Goal: Task Accomplishment & Management: Manage account settings

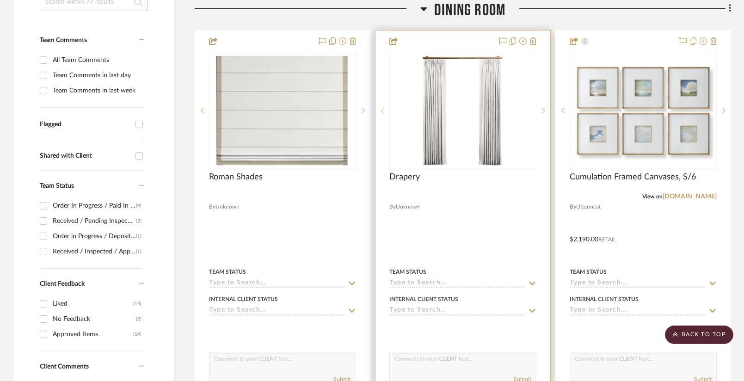
scroll to position [238, 0]
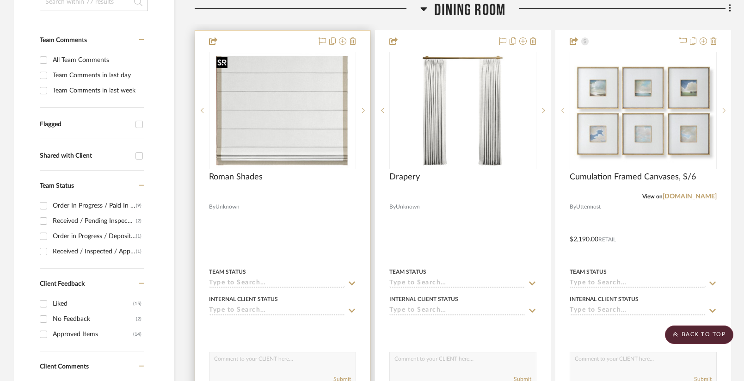
click at [316, 126] on img "0" at bounding box center [283, 111] width 140 height 116
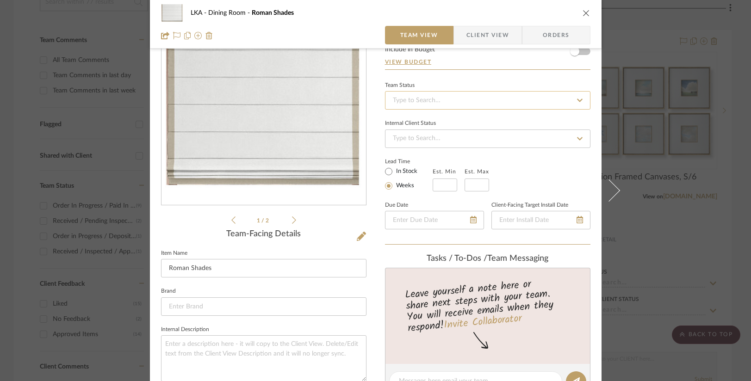
scroll to position [0, 0]
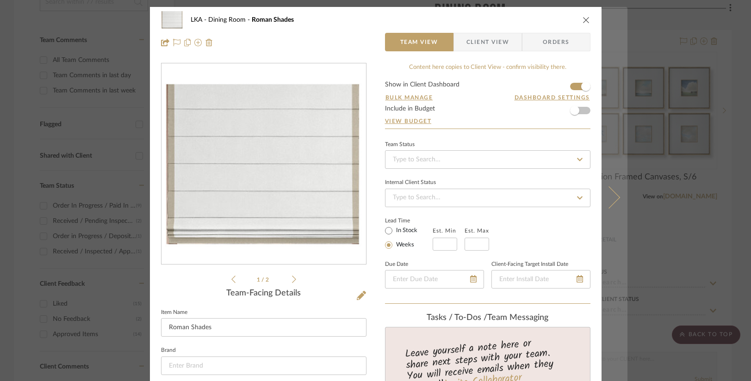
click at [606, 200] on icon at bounding box center [608, 197] width 22 height 22
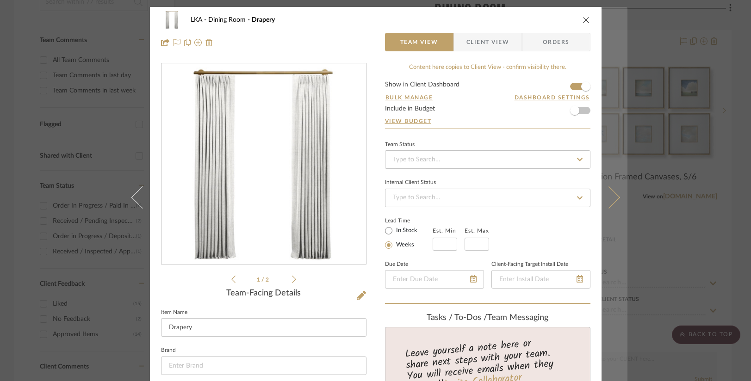
click at [605, 200] on icon at bounding box center [608, 197] width 22 height 22
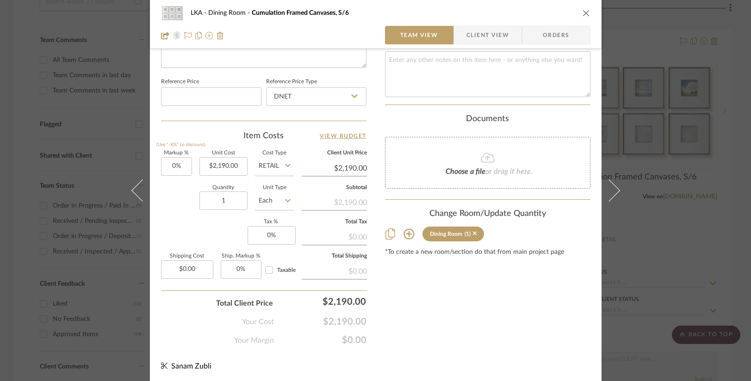
scroll to position [64, 0]
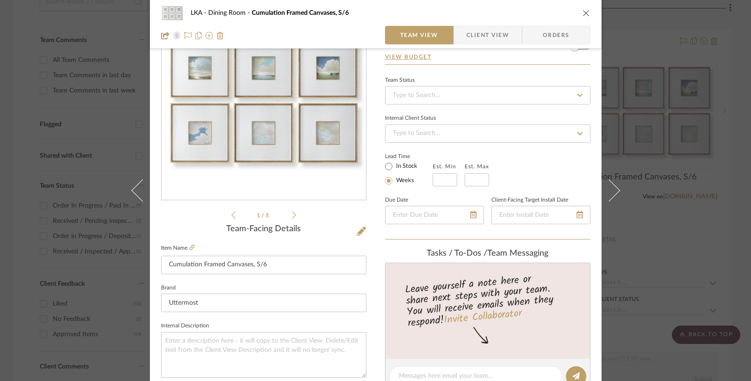
click at [484, 43] on span "Client View" at bounding box center [487, 35] width 43 height 19
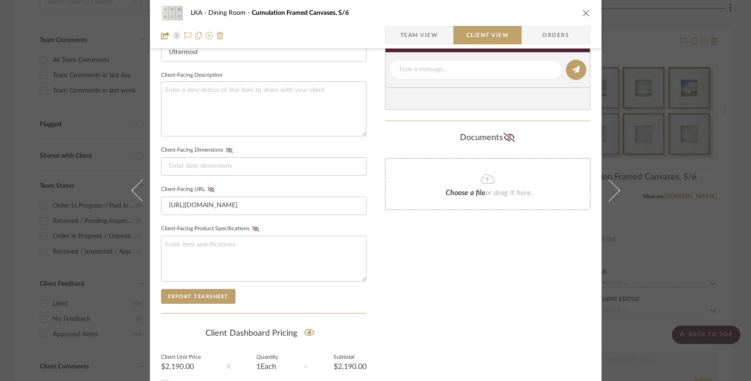
scroll to position [329, 0]
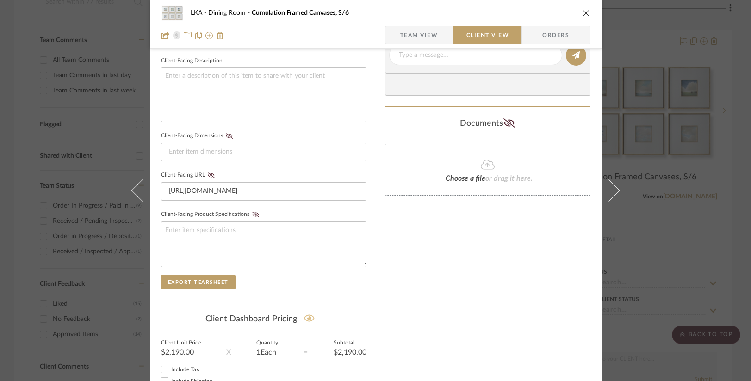
click at [308, 318] on icon at bounding box center [309, 318] width 11 height 9
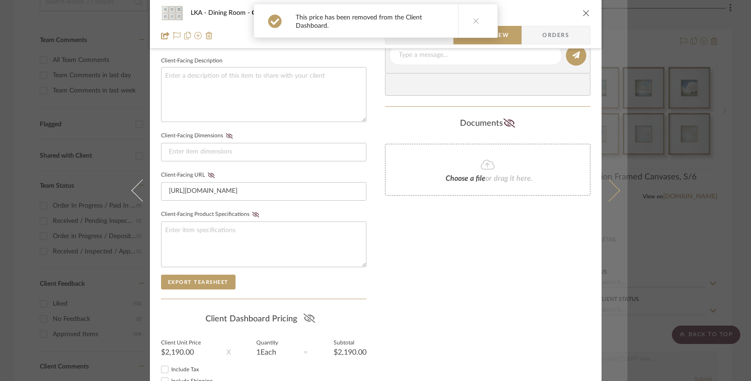
click at [608, 193] on icon at bounding box center [608, 190] width 22 height 22
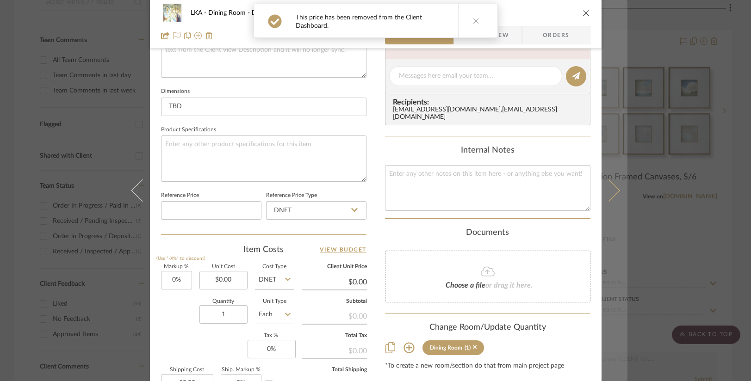
click at [611, 191] on icon at bounding box center [608, 190] width 22 height 22
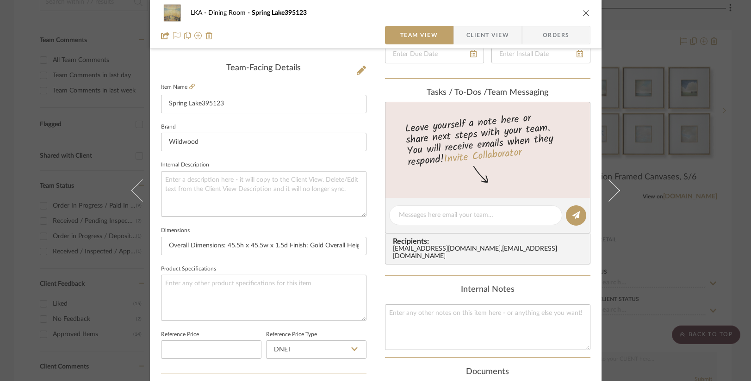
scroll to position [0, 0]
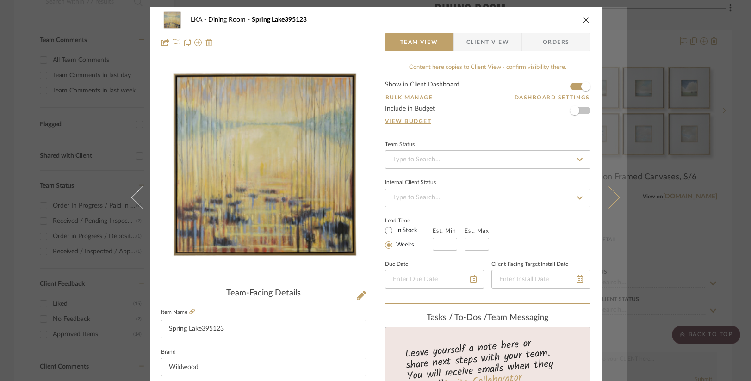
click at [613, 197] on icon at bounding box center [608, 197] width 22 height 22
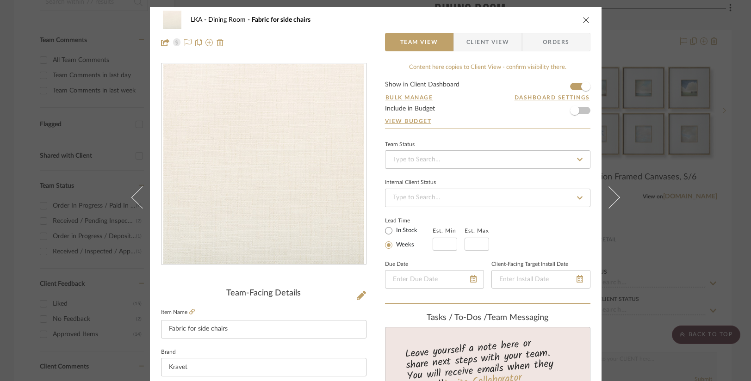
click at [476, 40] on span "Client View" at bounding box center [487, 42] width 43 height 19
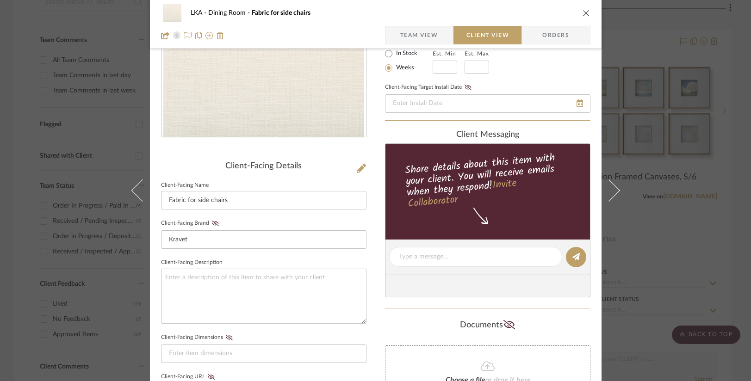
scroll to position [351, 0]
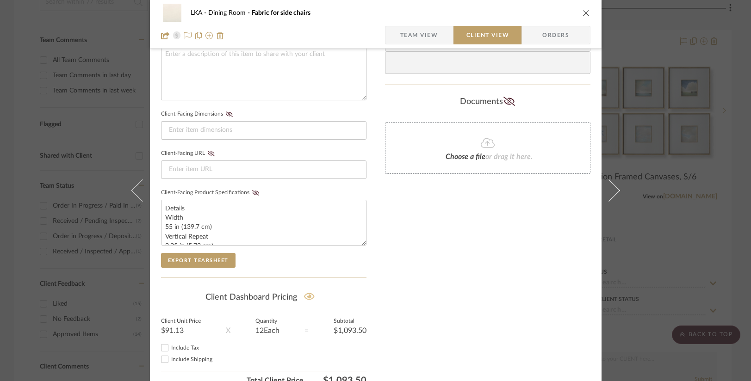
click at [307, 293] on icon at bounding box center [309, 296] width 11 height 9
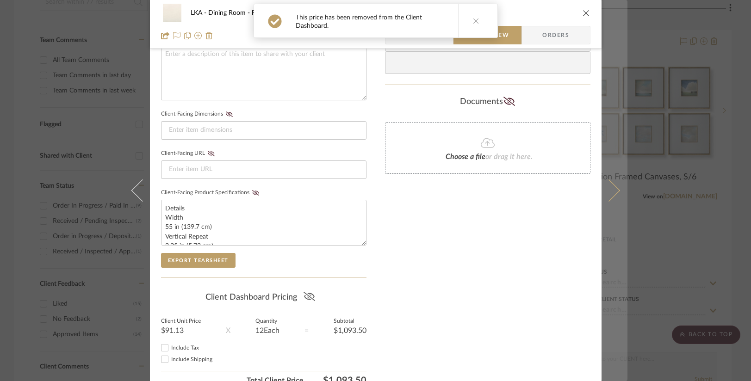
click at [611, 193] on icon at bounding box center [608, 190] width 22 height 22
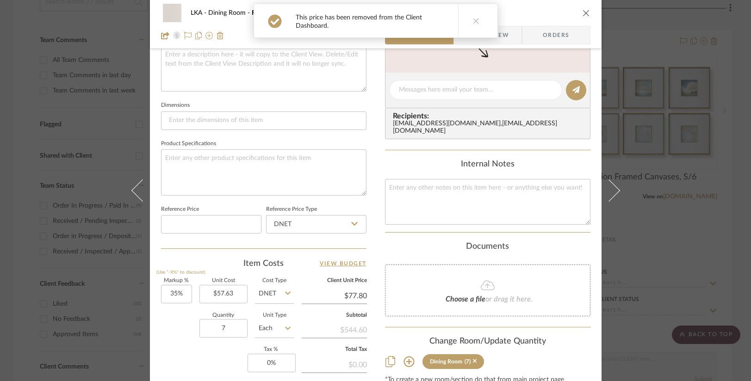
click at [475, 18] on icon at bounding box center [476, 21] width 6 height 6
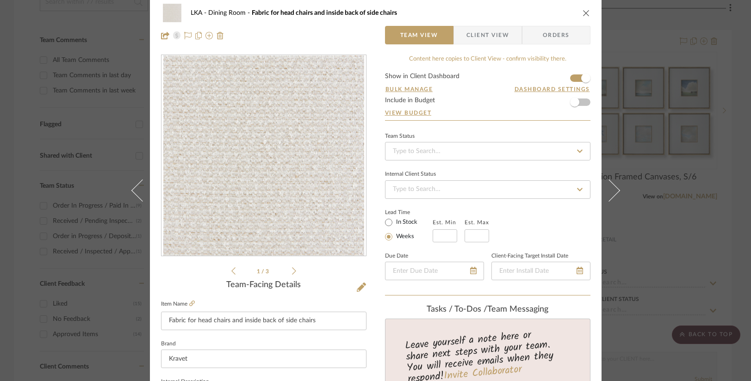
scroll to position [0, 0]
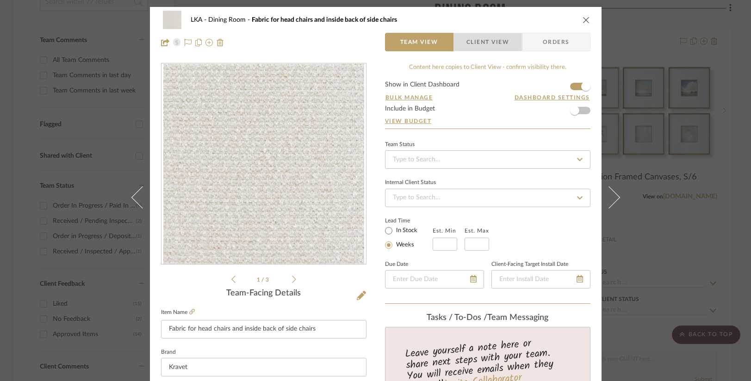
click at [497, 40] on span "Client View" at bounding box center [487, 42] width 43 height 19
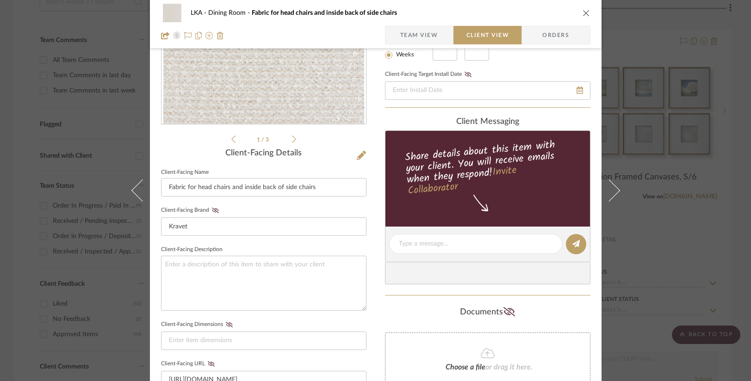
scroll to position [396, 0]
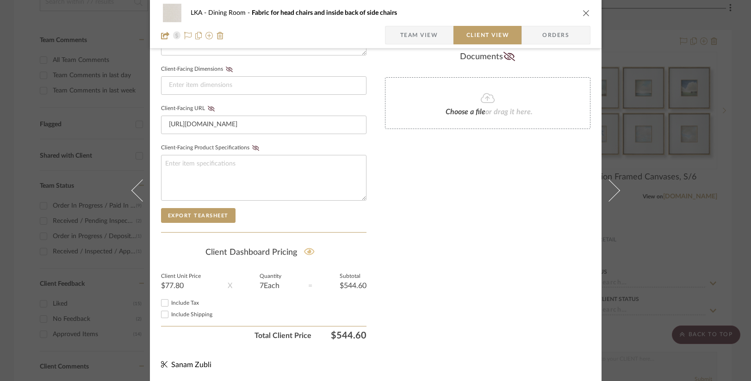
click at [309, 250] on icon at bounding box center [309, 251] width 11 height 9
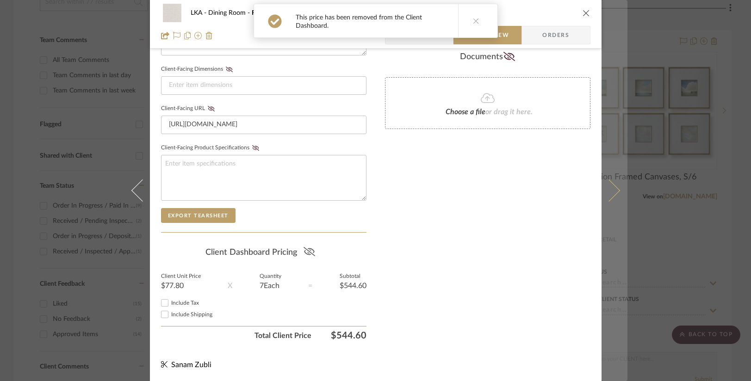
click at [615, 193] on button at bounding box center [614, 190] width 26 height 381
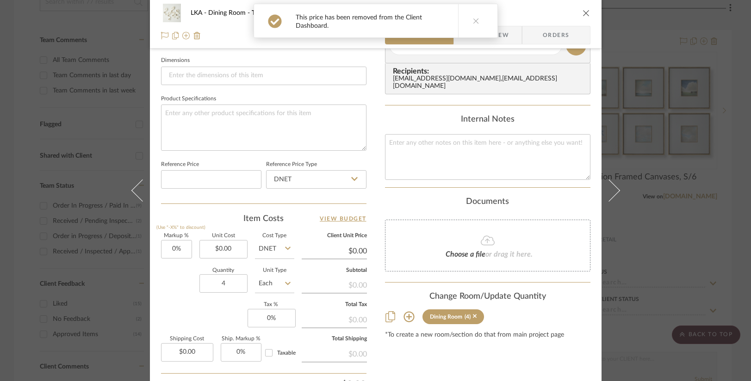
scroll to position [0, 0]
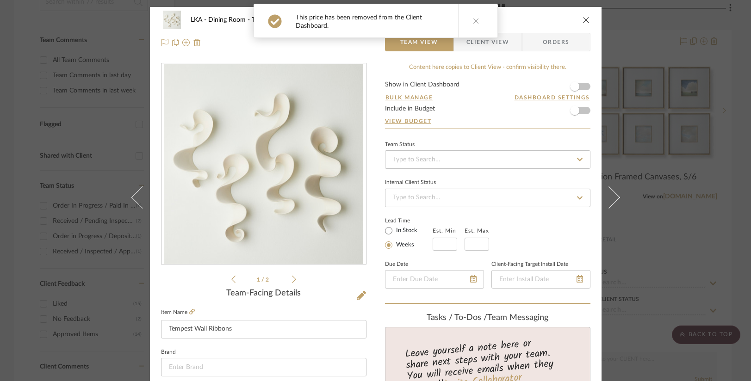
click at [499, 34] on span "Client View" at bounding box center [487, 42] width 43 height 19
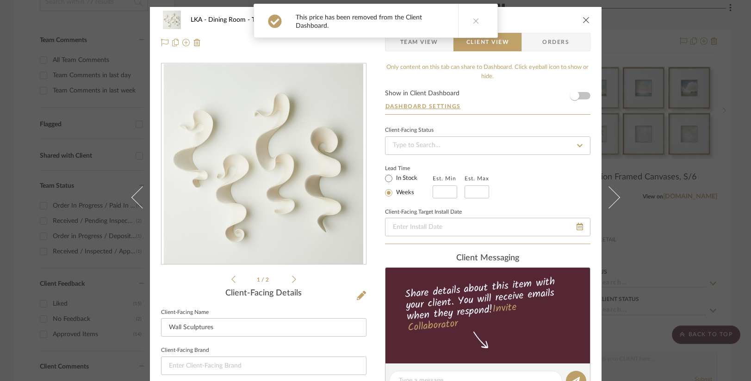
click at [582, 98] on form "Show in Client Dashboard Dashboard Settings" at bounding box center [487, 102] width 205 height 24
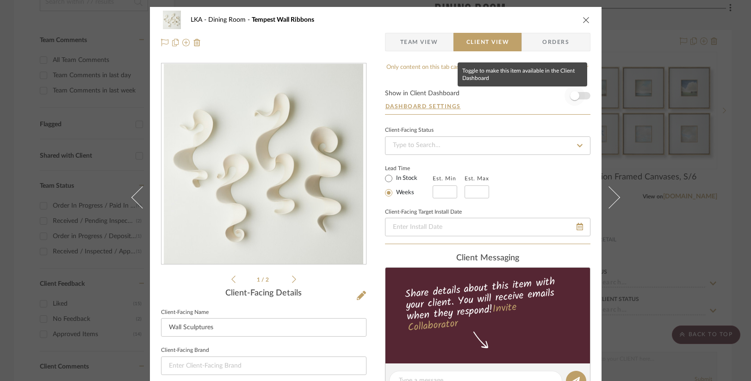
click at [580, 96] on span "button" at bounding box center [574, 96] width 20 height 20
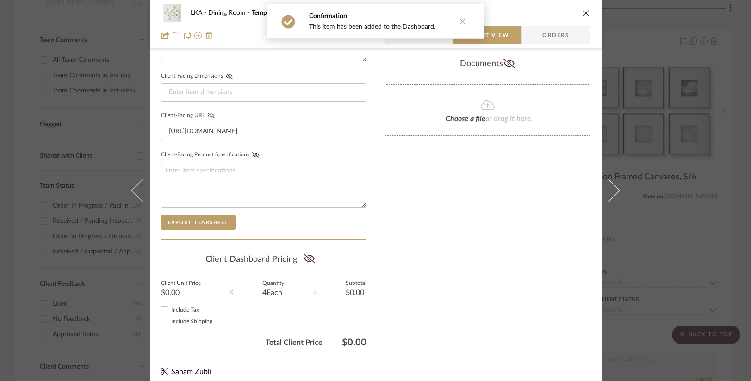
scroll to position [396, 0]
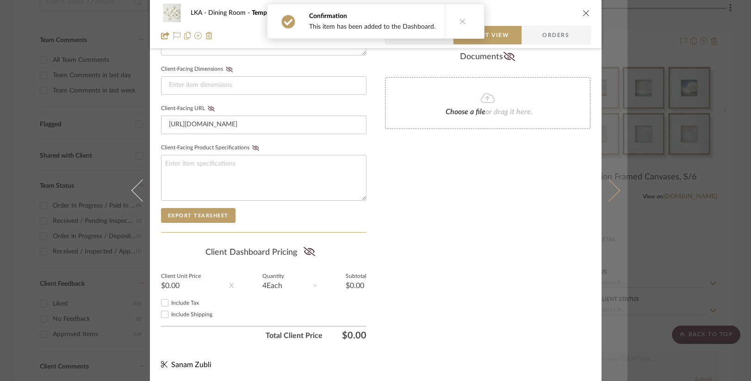
click at [608, 194] on icon at bounding box center [608, 190] width 22 height 22
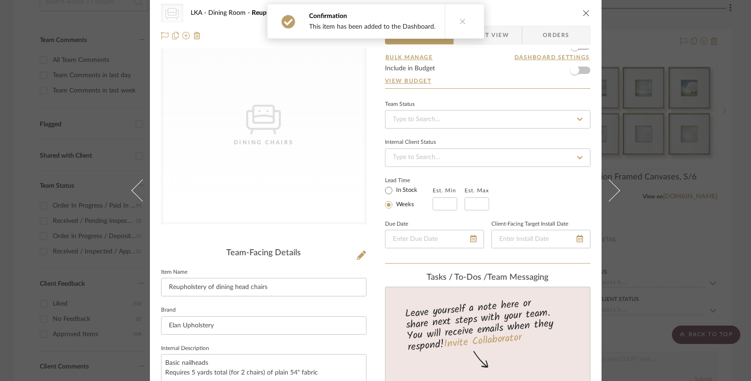
scroll to position [0, 0]
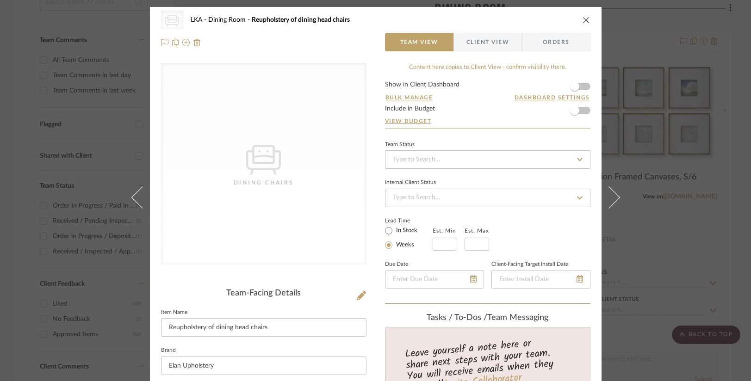
click at [583, 19] on icon "close" at bounding box center [585, 19] width 7 height 7
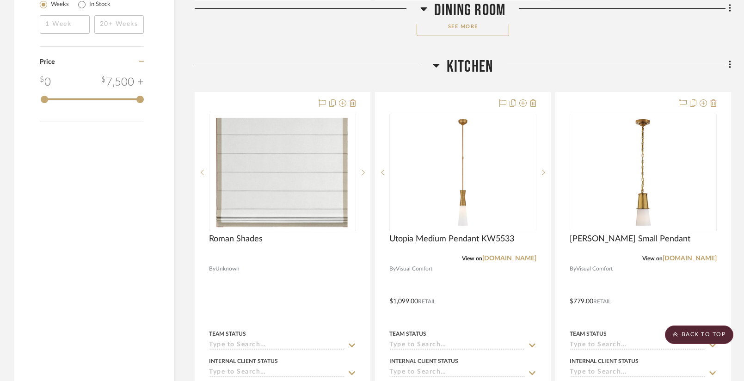
scroll to position [1487, 0]
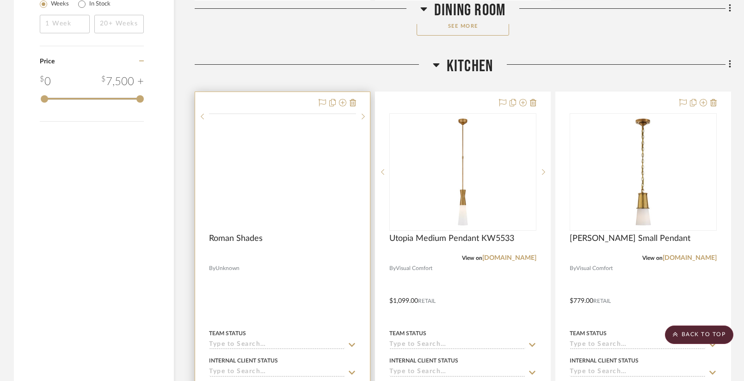
click at [0, 0] on img at bounding box center [0, 0] width 0 height 0
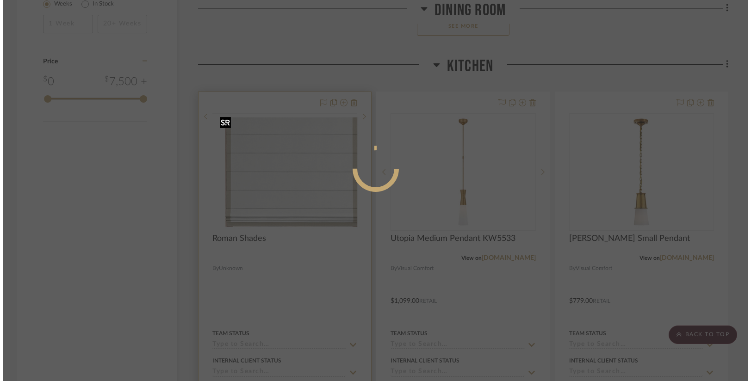
scroll to position [0, 0]
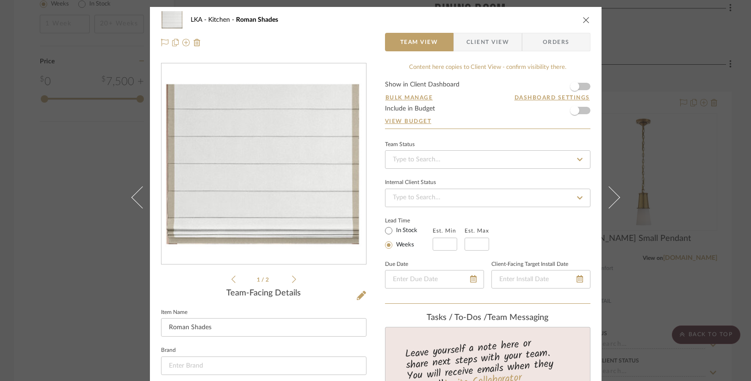
click at [491, 43] on span "Client View" at bounding box center [487, 42] width 43 height 19
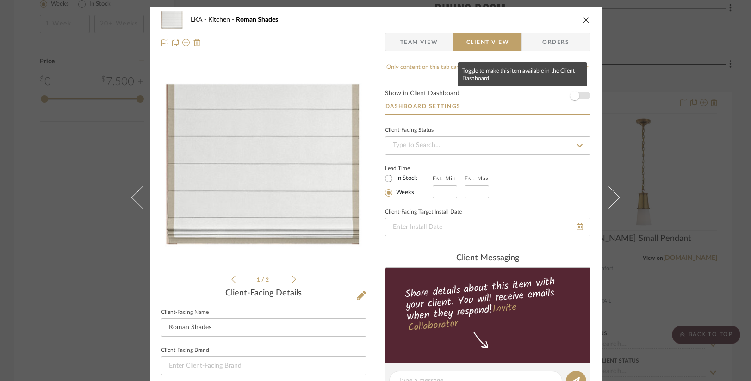
click at [575, 95] on span "button" at bounding box center [574, 96] width 20 height 20
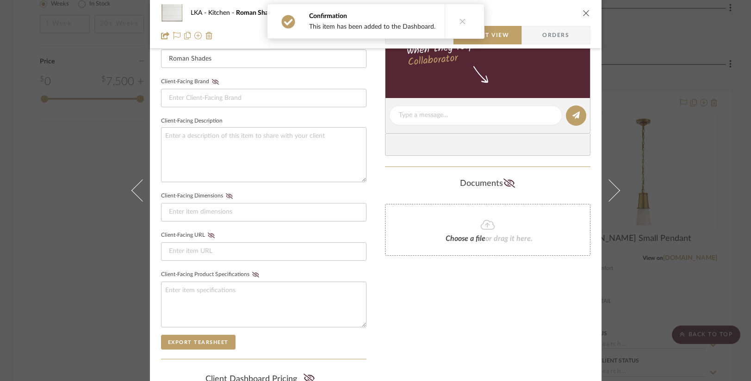
scroll to position [396, 0]
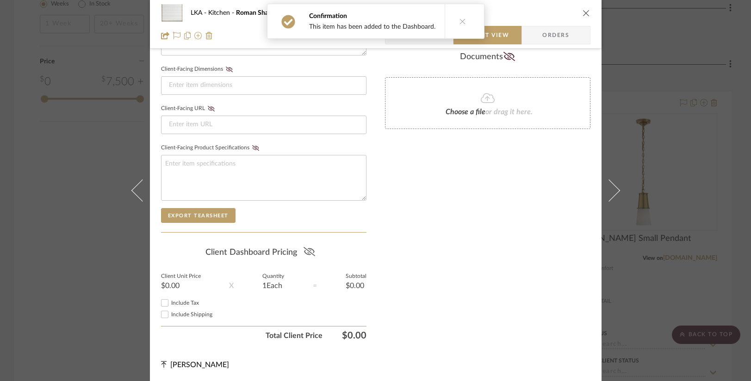
click at [304, 251] on icon at bounding box center [309, 251] width 12 height 9
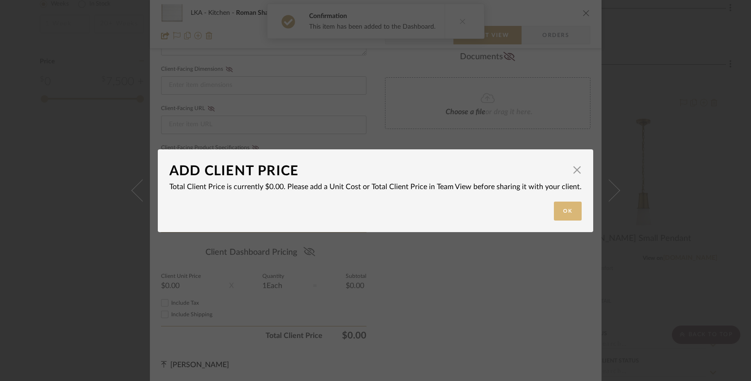
click at [561, 213] on button "Ok" at bounding box center [568, 211] width 28 height 19
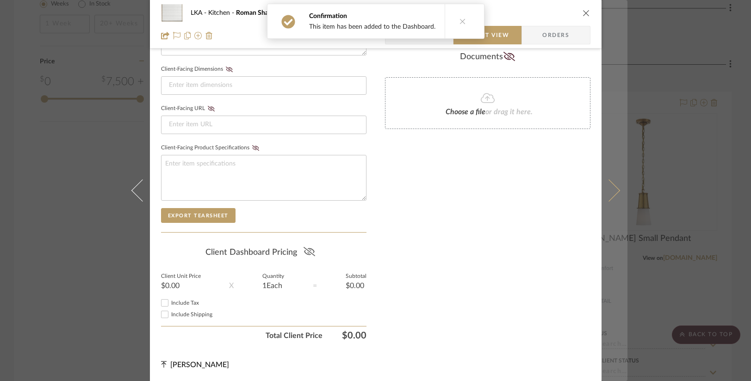
click at [616, 196] on button at bounding box center [614, 190] width 26 height 381
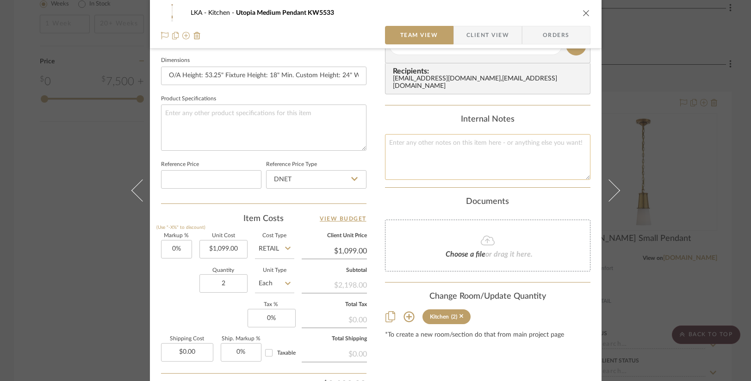
scroll to position [0, 0]
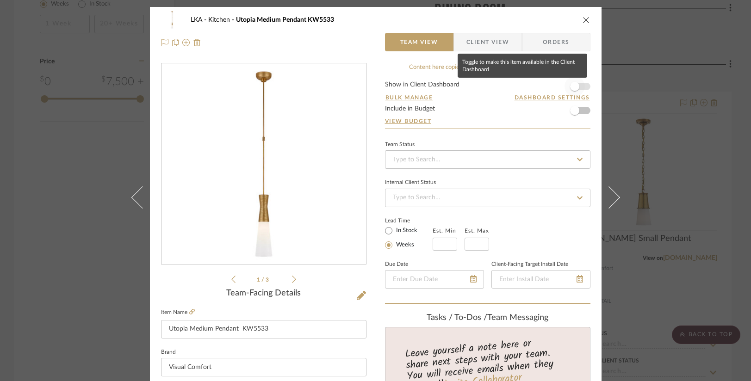
click at [577, 91] on span "button" at bounding box center [574, 86] width 20 height 20
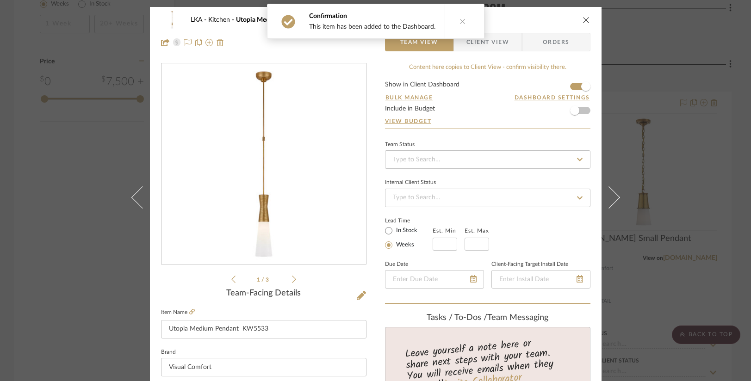
click at [481, 37] on div "Confirmation This item has been added to the Dashboard." at bounding box center [375, 21] width 225 height 43
click at [483, 43] on span "Client View" at bounding box center [487, 42] width 43 height 19
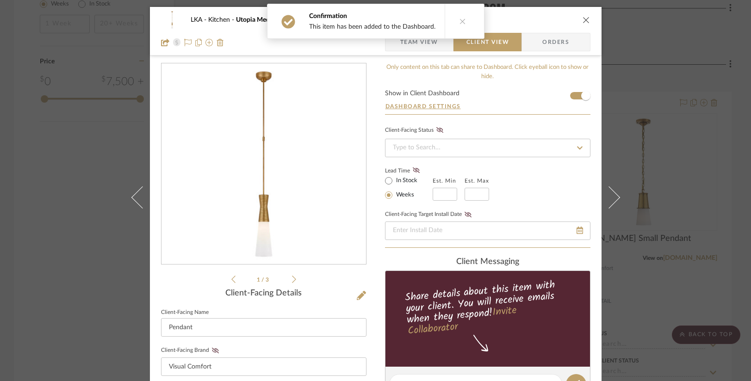
scroll to position [396, 0]
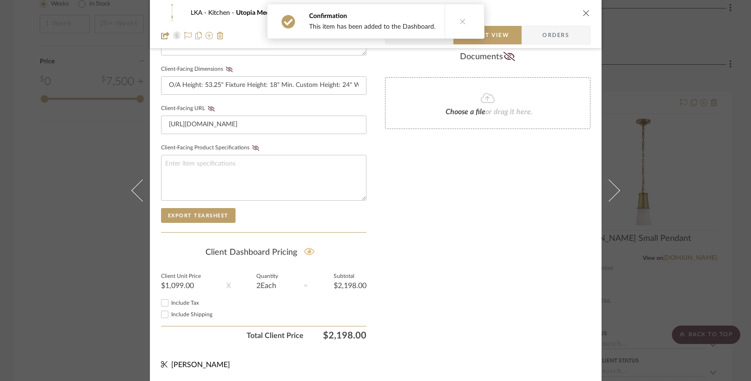
click at [312, 251] on fa-icon at bounding box center [309, 253] width 12 height 14
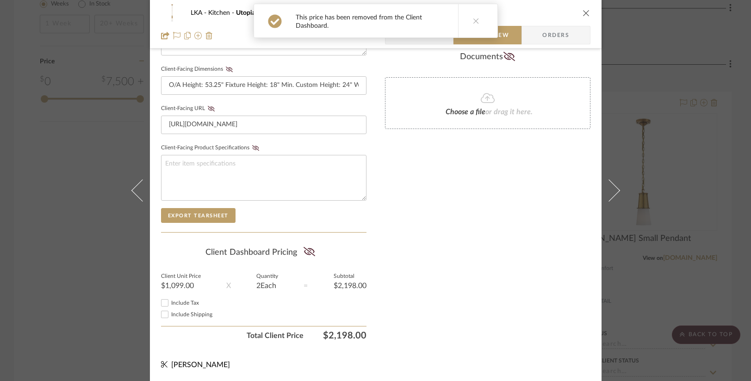
scroll to position [0, 0]
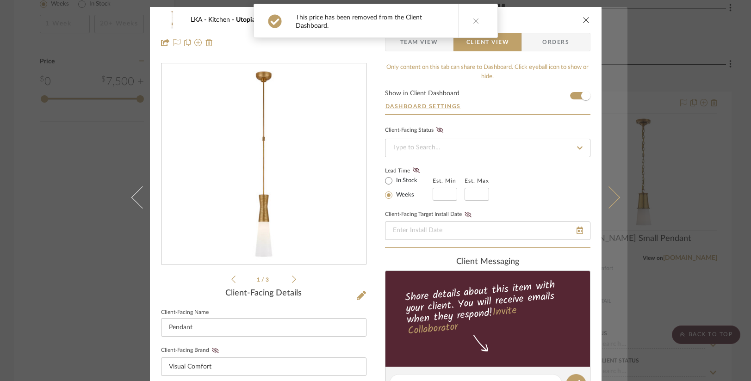
click at [608, 197] on icon at bounding box center [608, 197] width 22 height 22
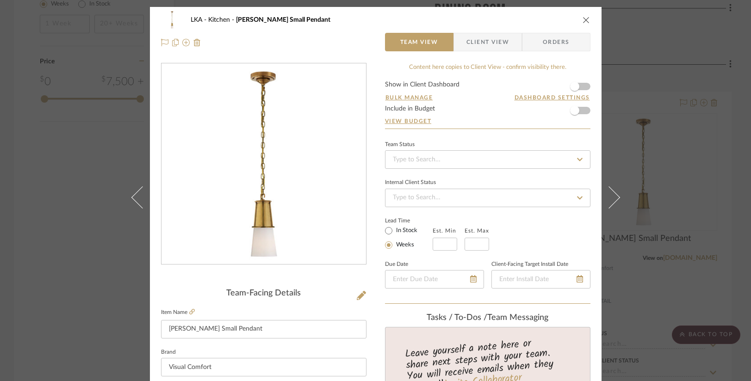
click at [474, 40] on span "Client View" at bounding box center [487, 42] width 43 height 19
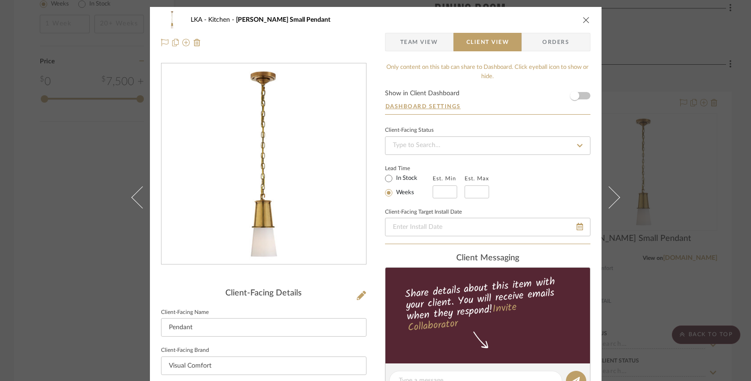
click at [582, 97] on form "Show in Client Dashboard Dashboard Settings" at bounding box center [487, 102] width 205 height 24
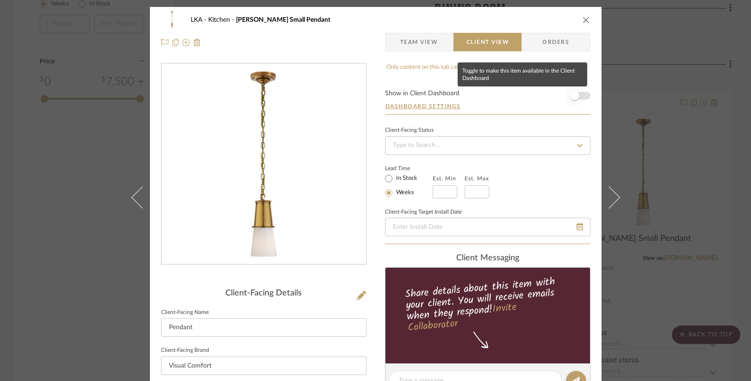
click at [579, 95] on span "button" at bounding box center [574, 96] width 20 height 20
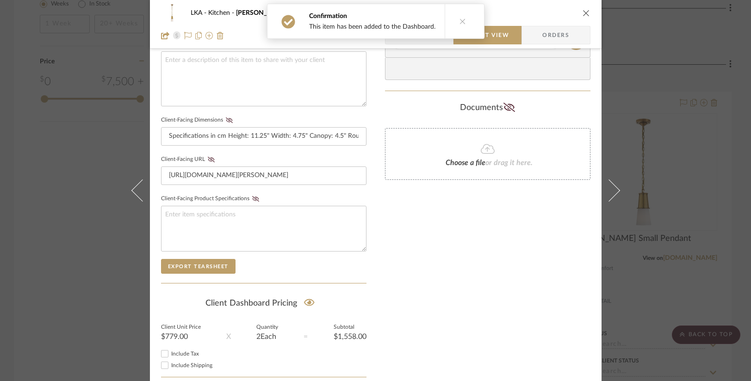
scroll to position [396, 0]
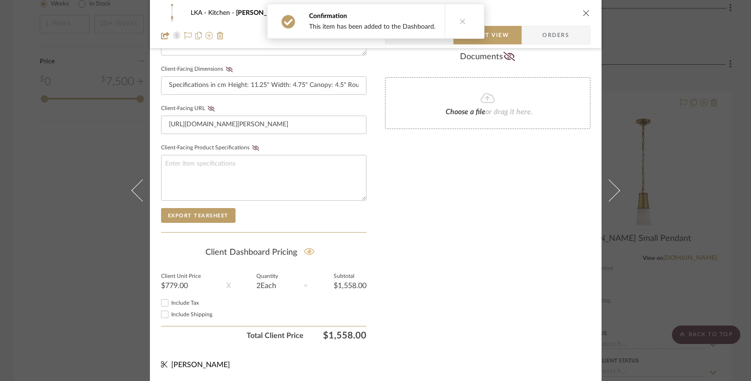
click at [308, 249] on icon at bounding box center [309, 251] width 11 height 9
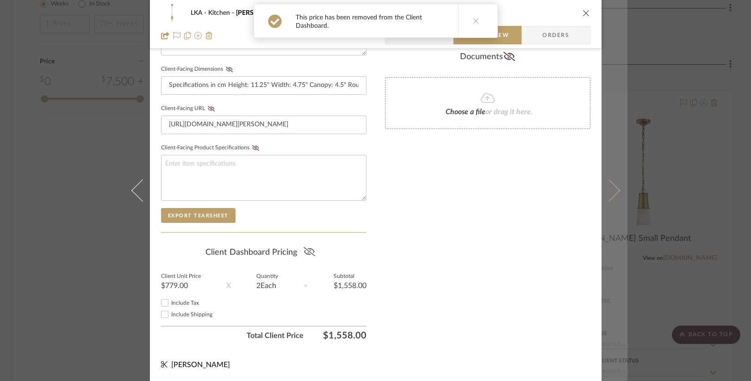
click at [608, 191] on icon at bounding box center [608, 190] width 22 height 22
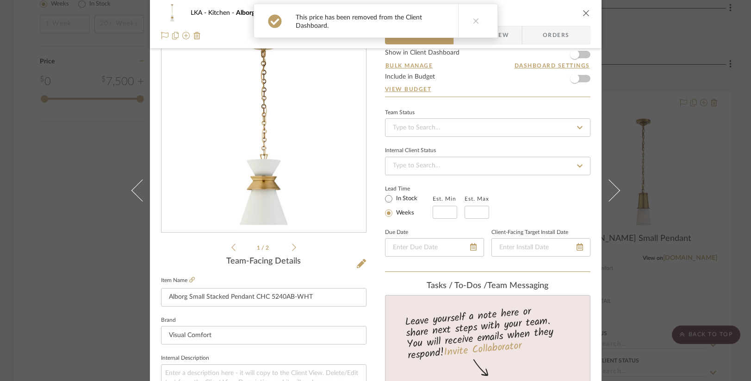
scroll to position [0, 0]
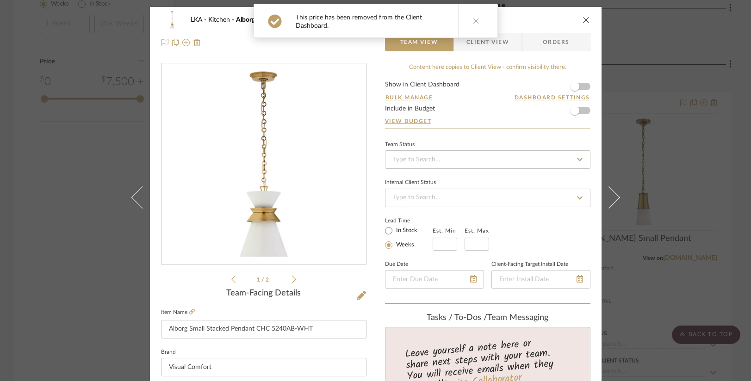
click at [512, 38] on span "Client View" at bounding box center [488, 42] width 68 height 19
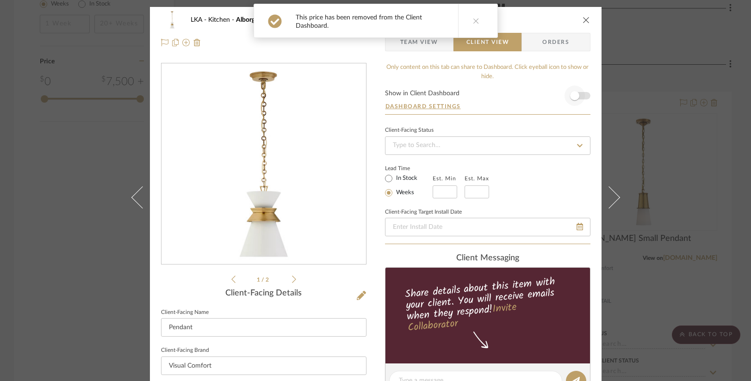
drag, startPoint x: 583, startPoint y: 97, endPoint x: 577, endPoint y: 95, distance: 6.0
click at [583, 97] on form "Show in Client Dashboard Dashboard Settings" at bounding box center [487, 102] width 205 height 24
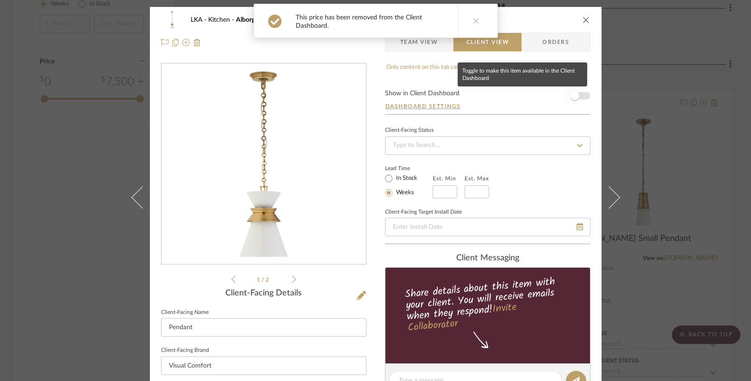
click at [577, 95] on span "button" at bounding box center [574, 96] width 20 height 20
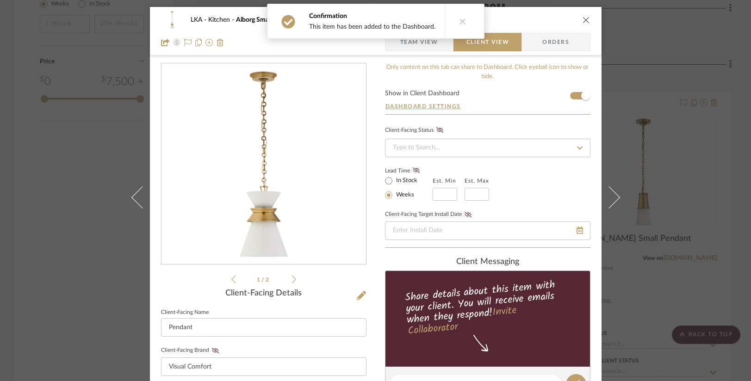
scroll to position [396, 0]
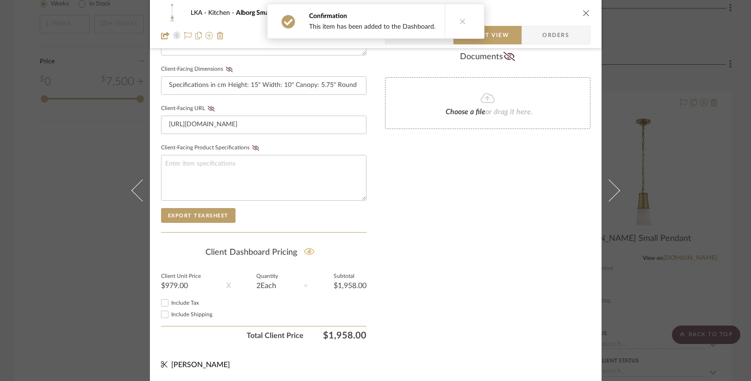
click at [307, 252] on icon at bounding box center [309, 251] width 11 height 7
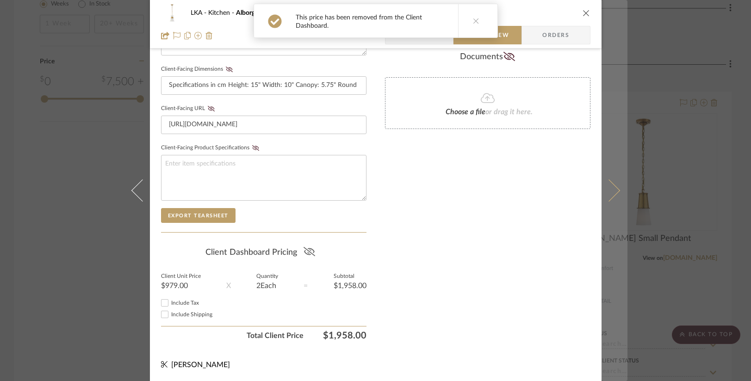
click at [610, 196] on icon at bounding box center [608, 190] width 22 height 22
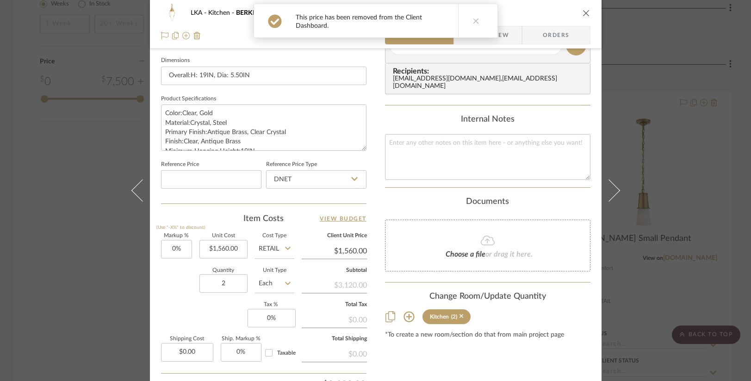
scroll to position [0, 0]
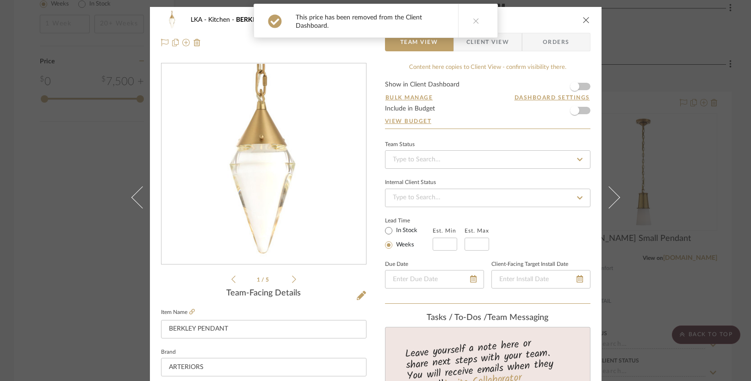
click at [494, 41] on div "This price has been removed from the Client Dashboard." at bounding box center [376, 21] width 252 height 42
click at [492, 45] on span "Client View" at bounding box center [487, 42] width 43 height 19
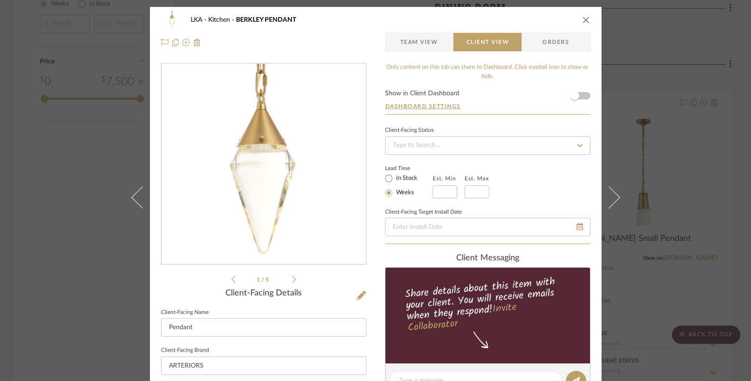
click at [582, 23] on icon "close" at bounding box center [585, 19] width 7 height 7
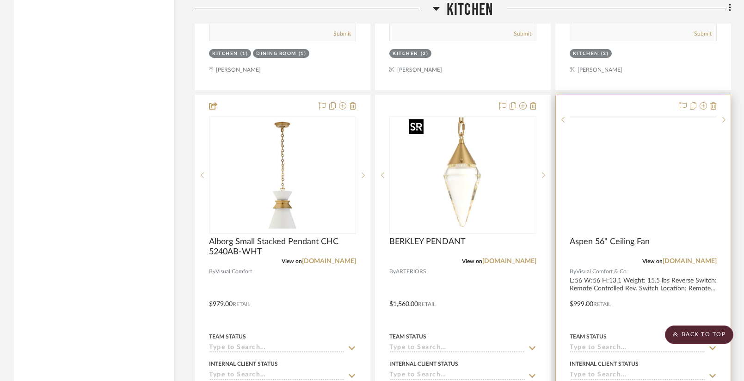
scroll to position [1897, 0]
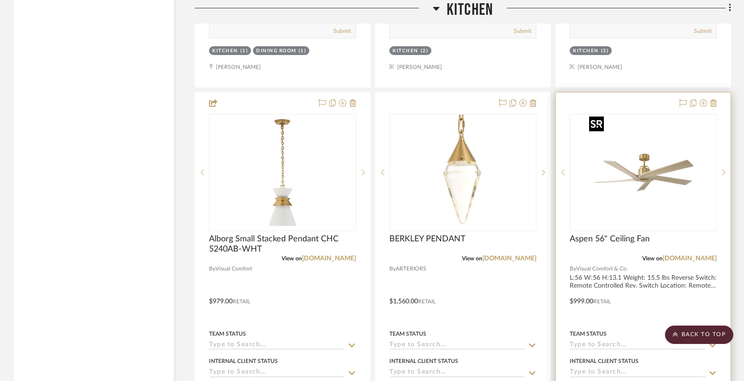
click at [0, 0] on img at bounding box center [0, 0] width 0 height 0
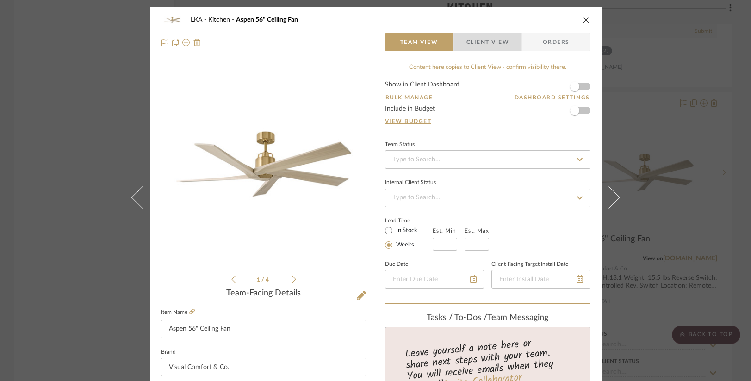
click at [499, 44] on span "Client View" at bounding box center [487, 42] width 43 height 19
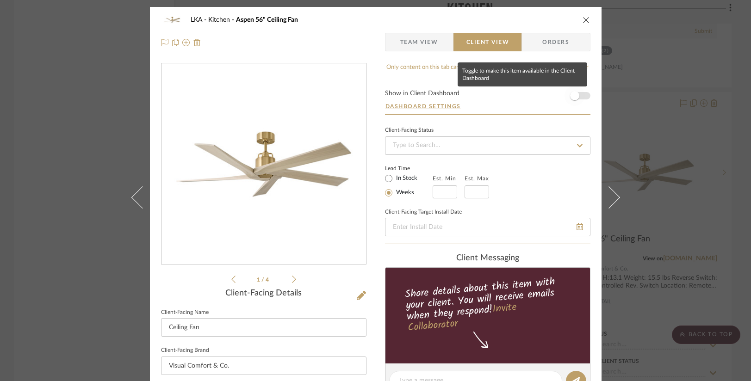
click at [576, 97] on span "button" at bounding box center [574, 96] width 20 height 20
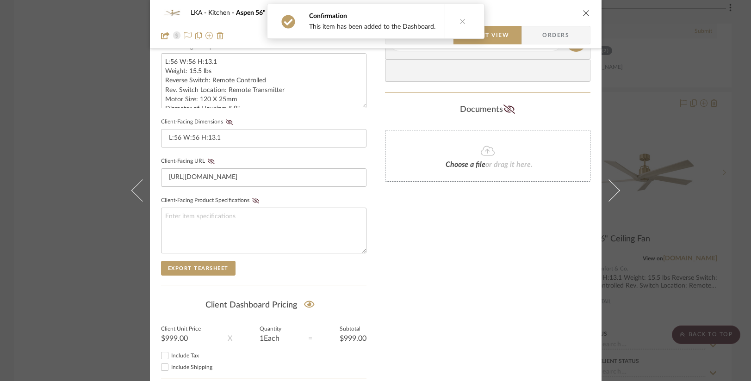
scroll to position [396, 0]
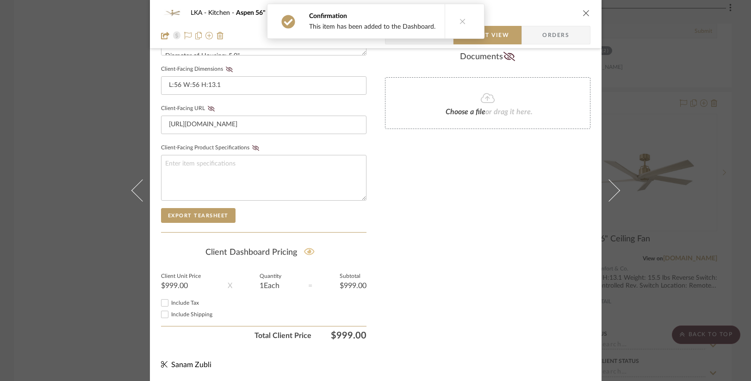
click at [307, 251] on icon at bounding box center [309, 251] width 11 height 7
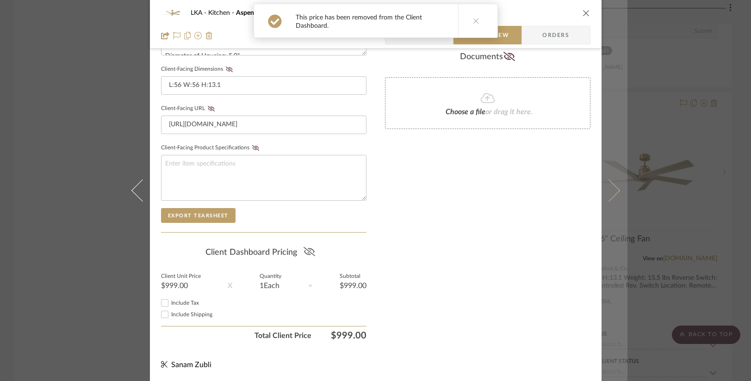
click at [605, 189] on icon at bounding box center [608, 190] width 22 height 22
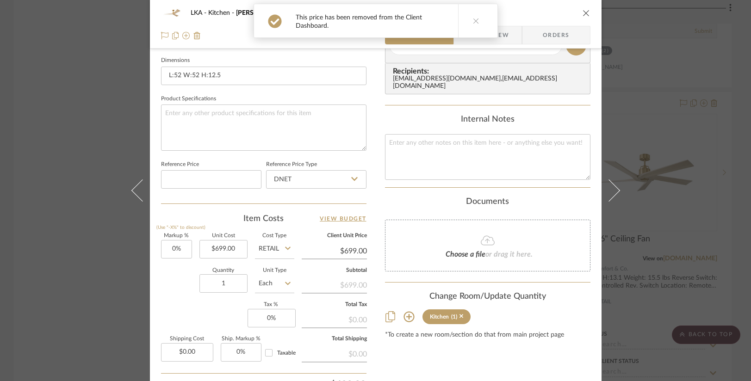
scroll to position [0, 0]
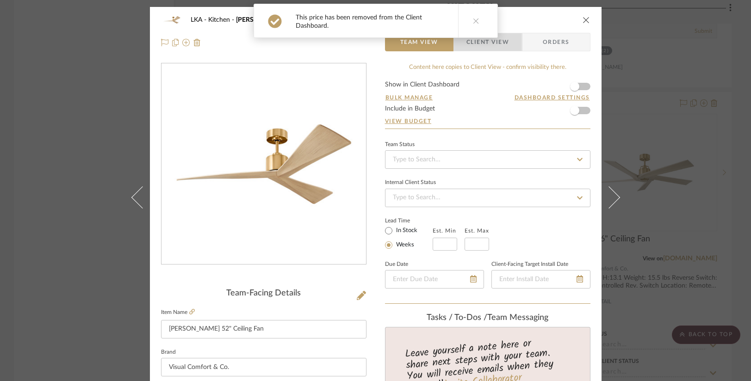
click at [498, 43] on span "Client View" at bounding box center [487, 42] width 43 height 19
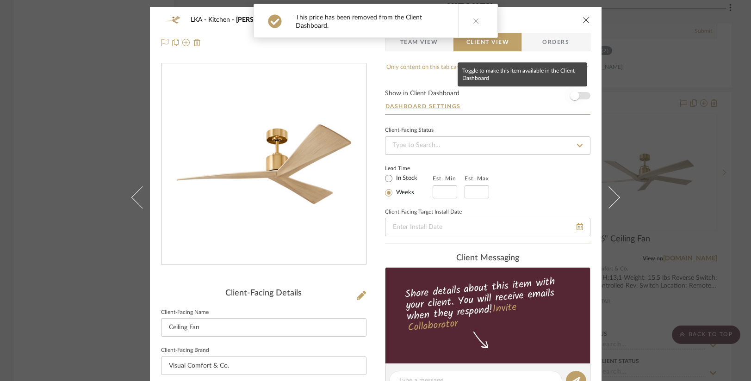
click at [573, 95] on span "button" at bounding box center [574, 95] width 9 height 9
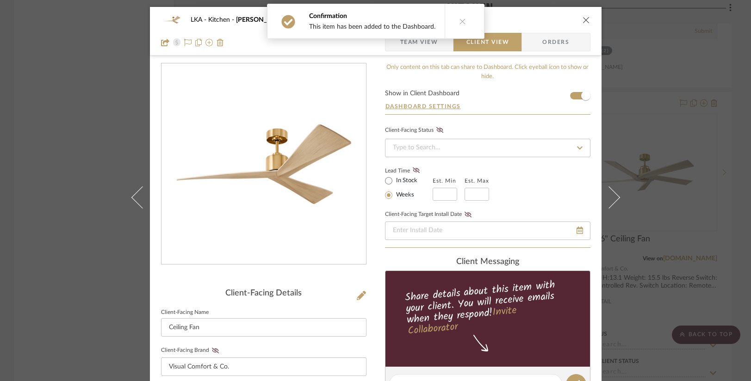
scroll to position [396, 0]
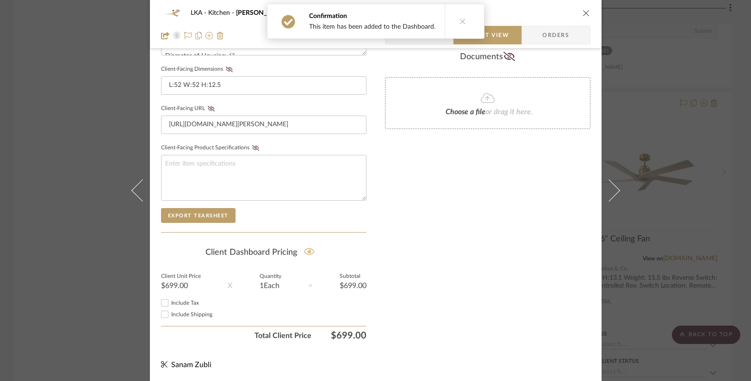
click at [308, 252] on icon at bounding box center [309, 251] width 11 height 7
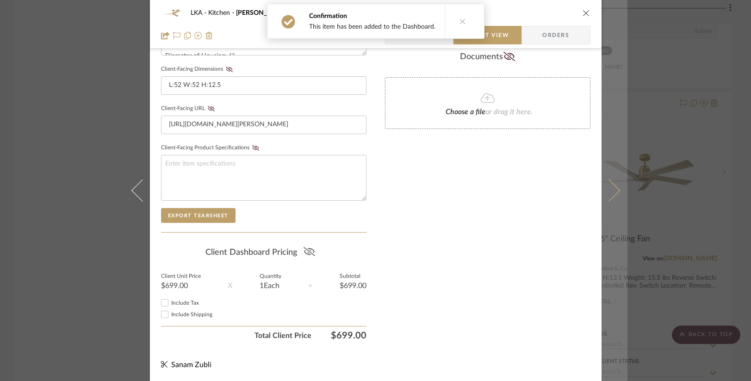
click at [615, 192] on button at bounding box center [614, 190] width 26 height 381
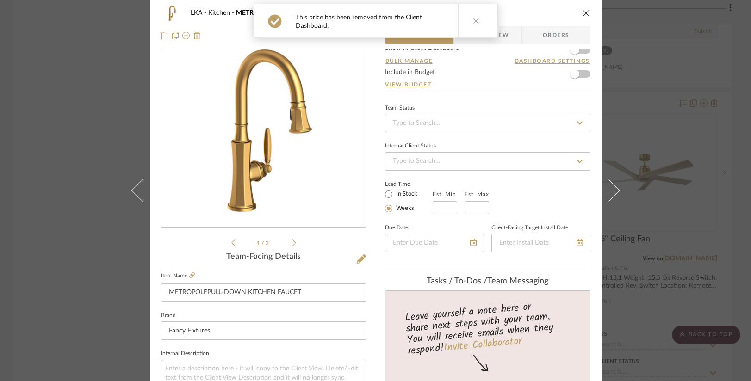
scroll to position [0, 0]
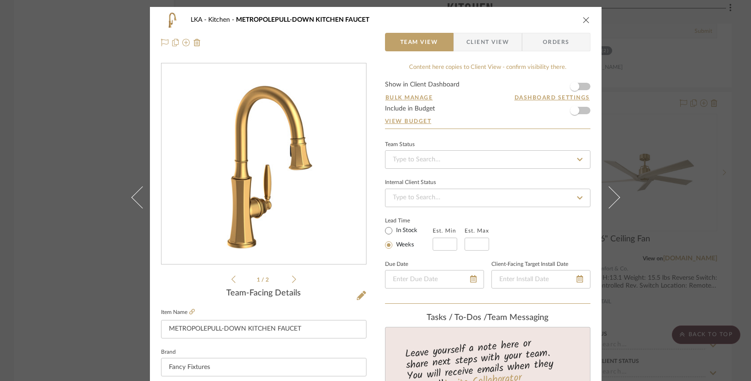
click at [480, 44] on span "Client View" at bounding box center [487, 42] width 43 height 19
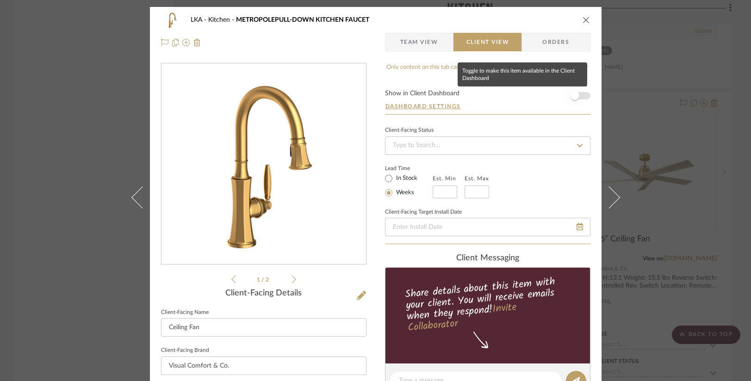
click at [580, 97] on span "button" at bounding box center [574, 96] width 20 height 20
type input "Kitchen Faucet Option 1"
type input "Fancy Fixtures"
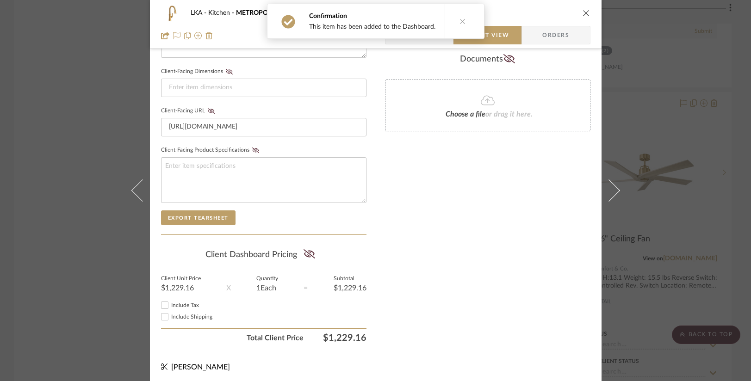
scroll to position [396, 0]
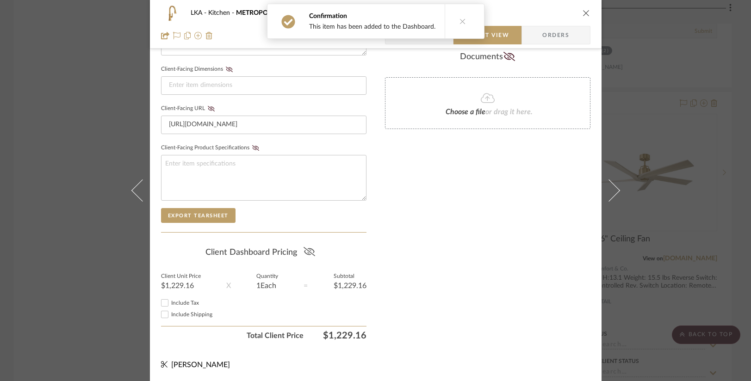
click at [309, 248] on icon at bounding box center [309, 251] width 12 height 9
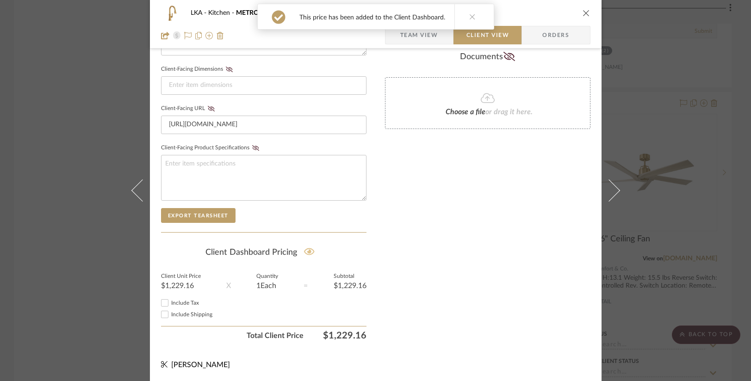
click at [306, 252] on icon at bounding box center [309, 251] width 11 height 7
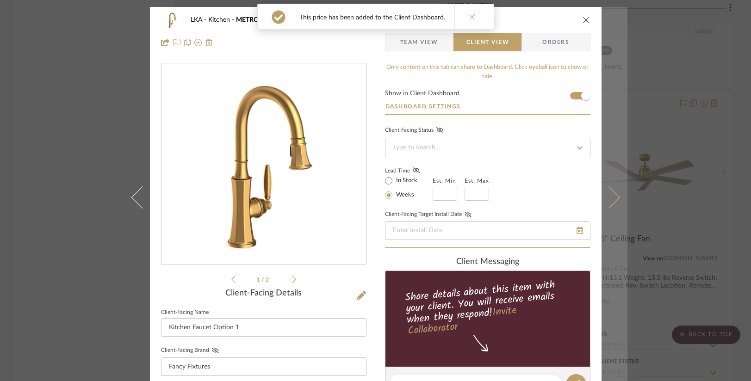
click at [614, 203] on button at bounding box center [614, 197] width 26 height 381
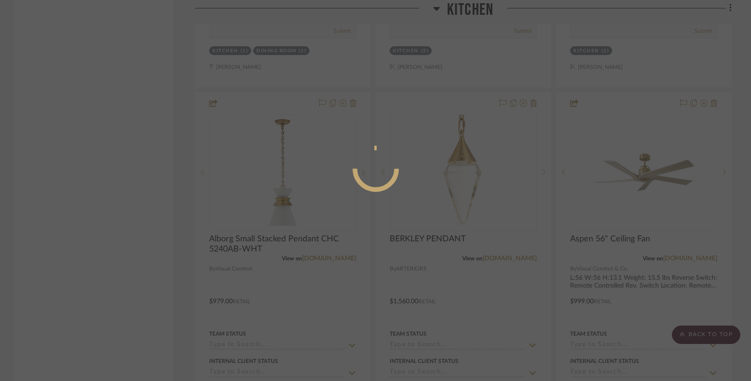
click at [409, 177] on div at bounding box center [375, 169] width 139 height 46
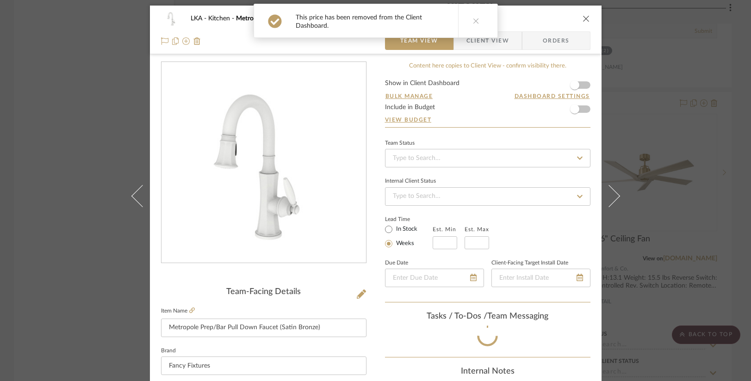
scroll to position [2, 0]
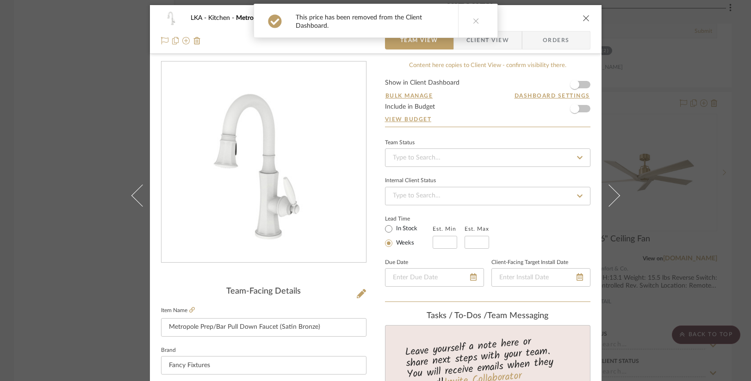
click at [583, 14] on button "close" at bounding box center [586, 18] width 8 height 8
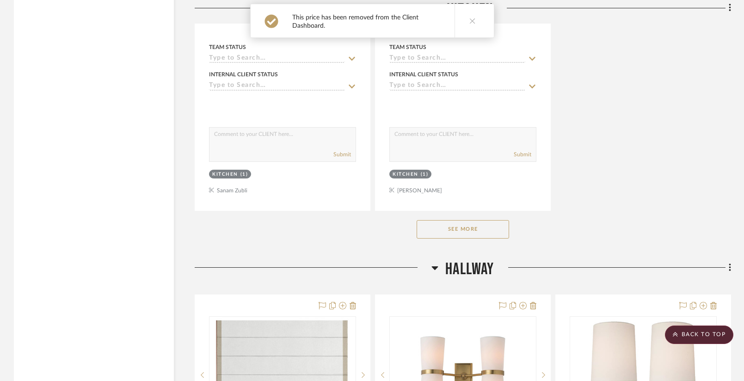
scroll to position [2595, 0]
click at [472, 223] on button "See More" at bounding box center [463, 228] width 93 height 19
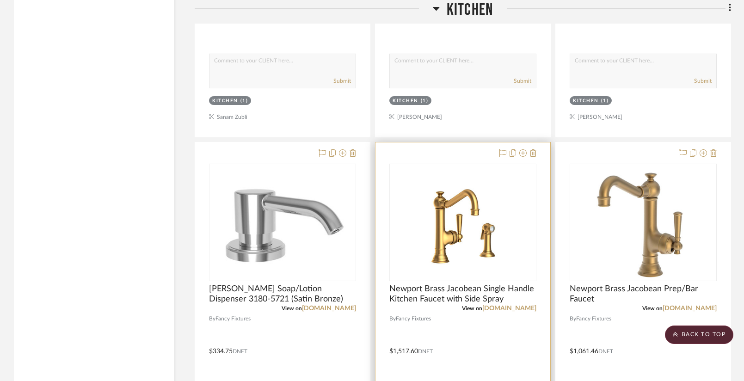
scroll to position [2674, 0]
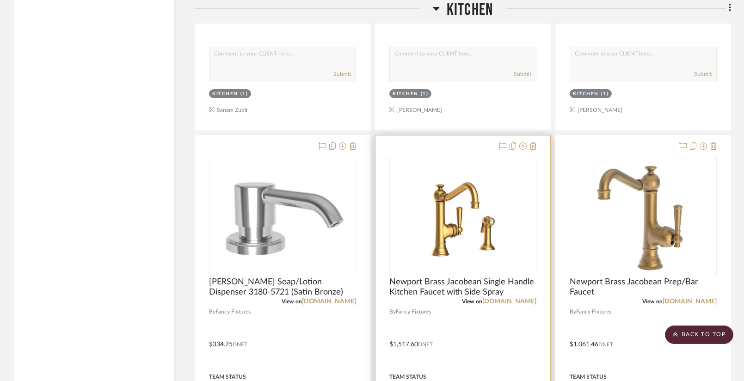
click at [446, 233] on img "0" at bounding box center [463, 216] width 116 height 116
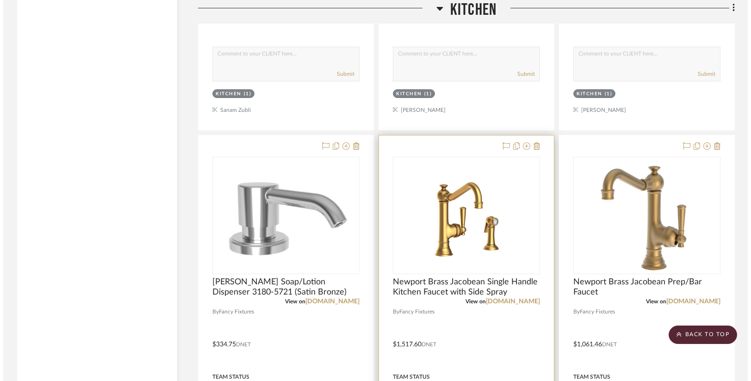
scroll to position [0, 0]
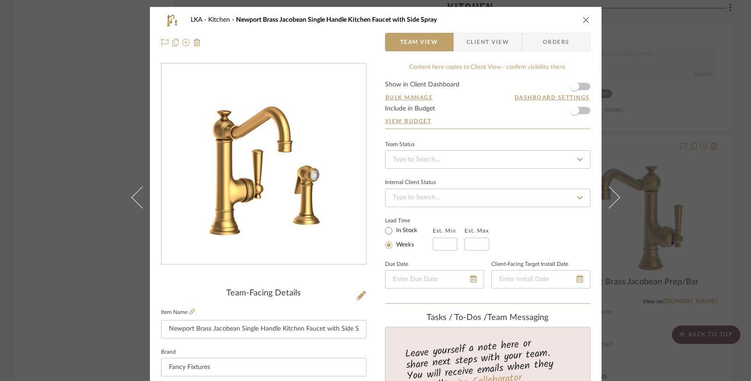
click at [582, 84] on form "Show in Client Dashboard Bulk Manage Dashboard Settings Include in Budget View …" at bounding box center [487, 104] width 205 height 47
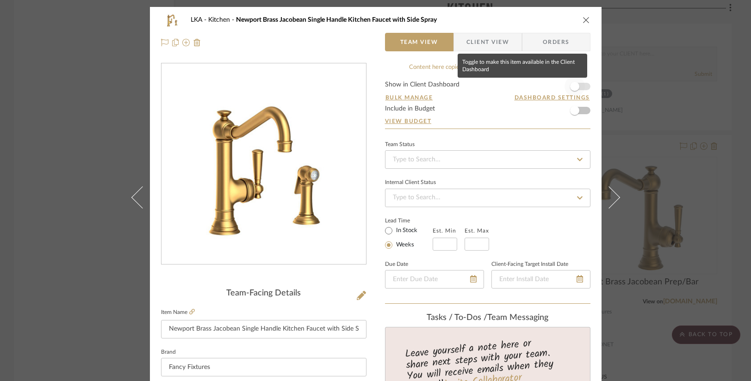
click at [579, 87] on span "button" at bounding box center [574, 86] width 20 height 20
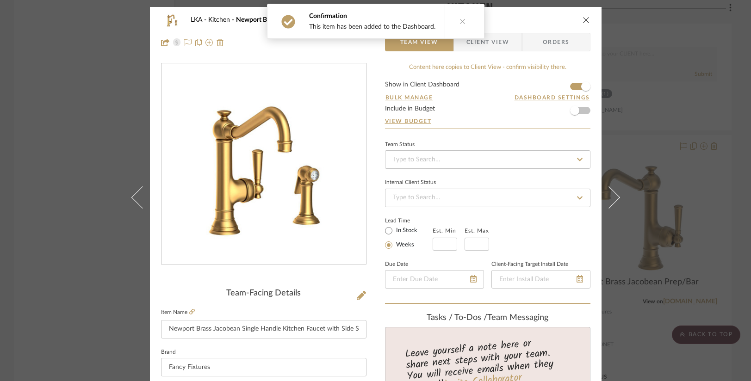
click at [494, 46] on span "Client View" at bounding box center [487, 42] width 43 height 19
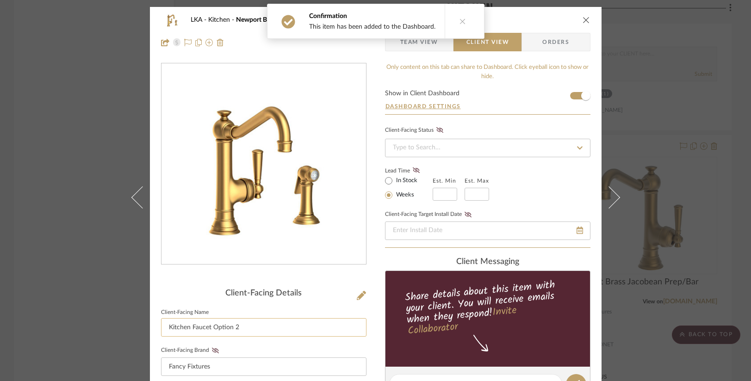
click at [269, 329] on input "Kitchen Faucet Option 2" at bounding box center [263, 327] width 205 height 19
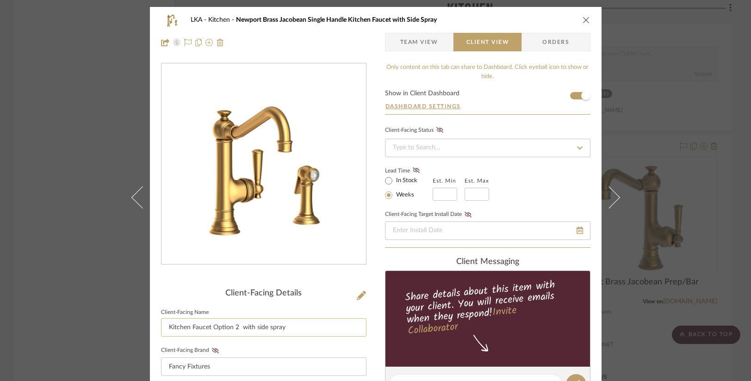
click at [240, 328] on input "Kitchen Faucet Option 2 with side spray" at bounding box center [263, 327] width 205 height 19
click at [297, 332] on input "Kitchen Faucet Option 2 with side spray" at bounding box center [263, 327] width 205 height 19
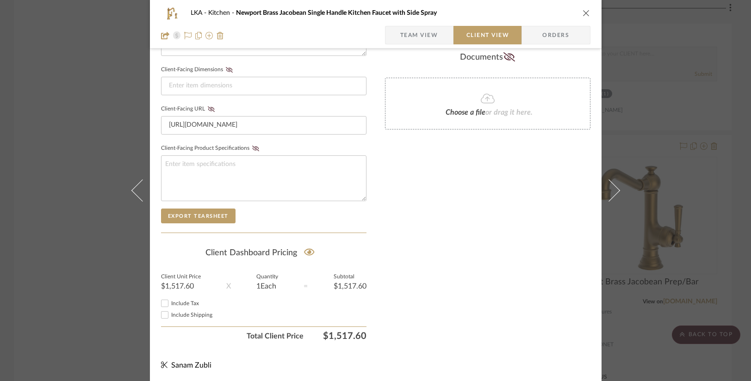
scroll to position [396, 0]
click at [307, 251] on icon at bounding box center [309, 251] width 11 height 7
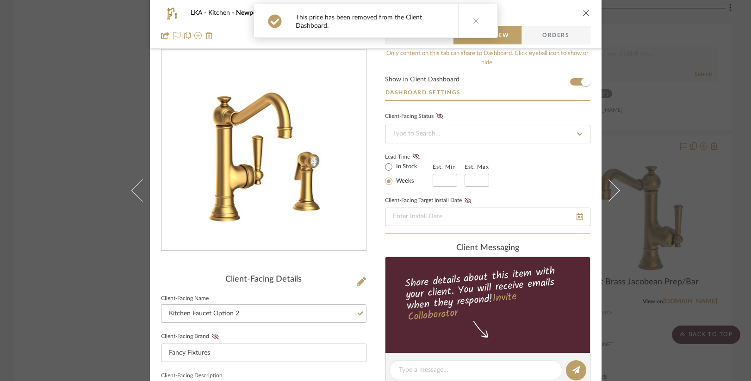
scroll to position [0, 0]
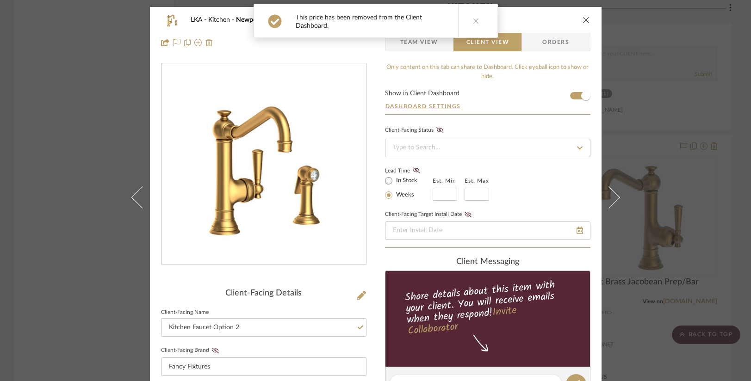
click at [582, 19] on icon "close" at bounding box center [585, 19] width 7 height 7
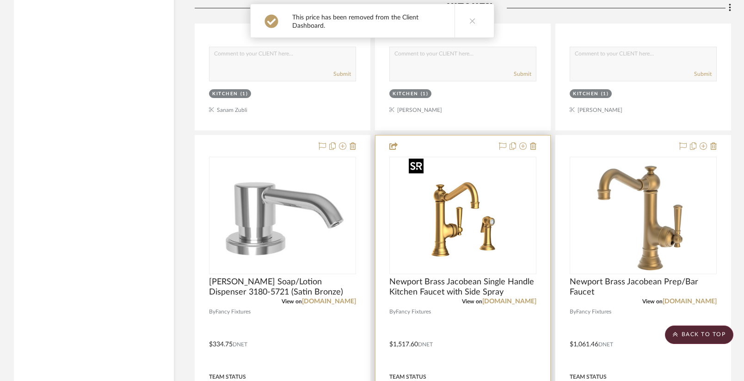
scroll to position [2258, 0]
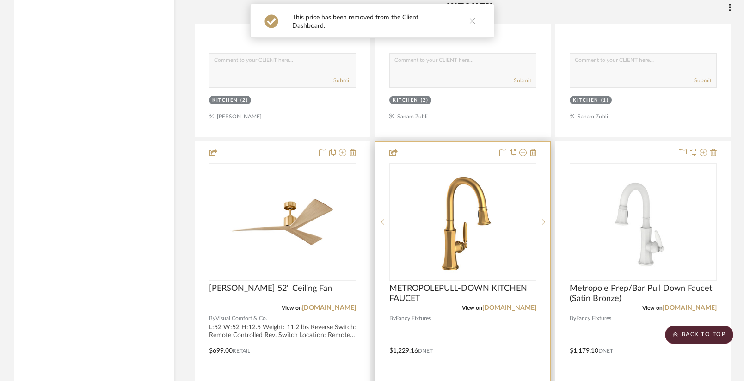
click at [455, 224] on img "0" at bounding box center [463, 222] width 100 height 116
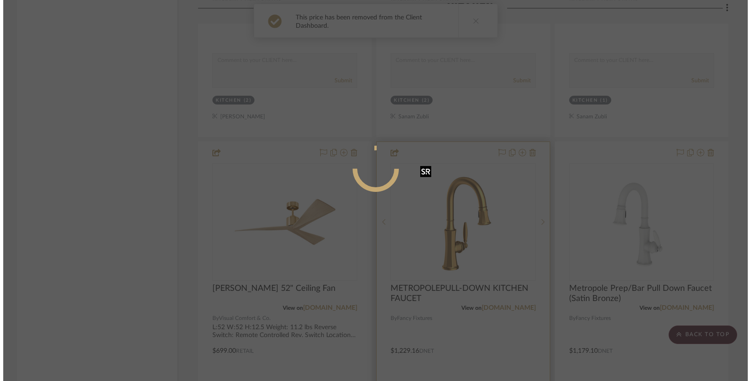
scroll to position [0, 0]
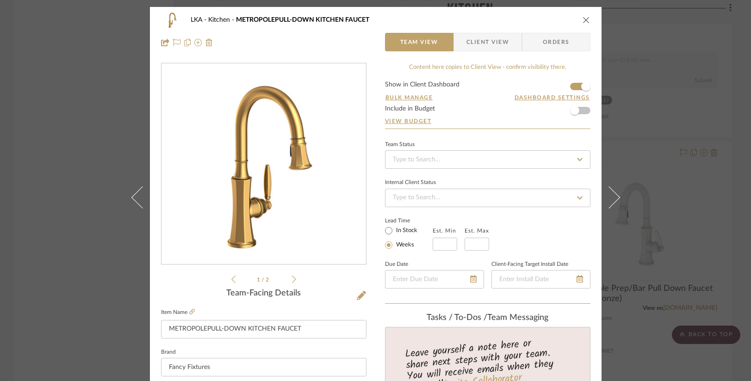
click at [494, 43] on span "Client View" at bounding box center [487, 42] width 43 height 19
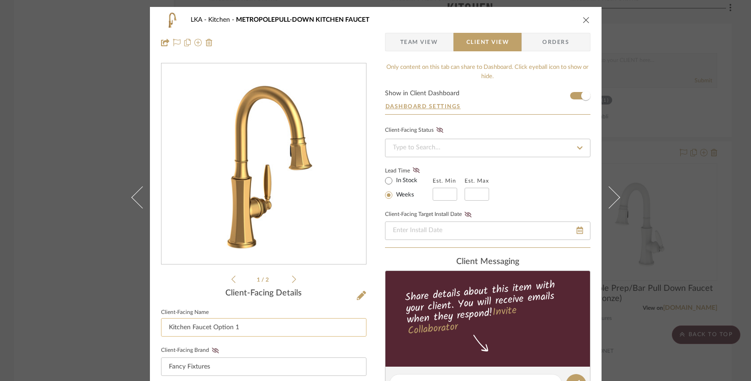
click at [257, 329] on input "Kitchen Faucet Option 1" at bounding box center [263, 327] width 205 height 19
click at [582, 22] on icon "close" at bounding box center [585, 19] width 7 height 7
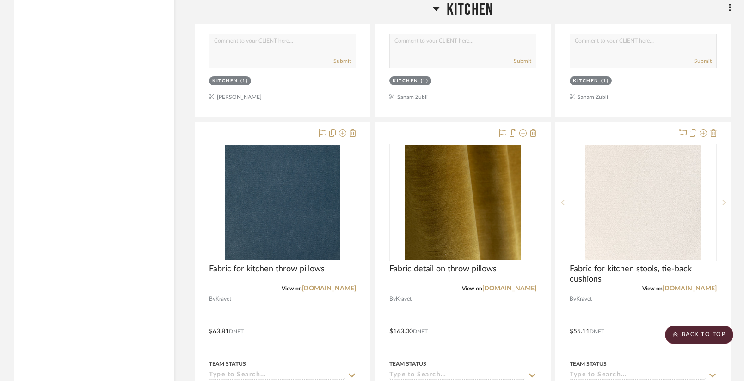
scroll to position [3199, 0]
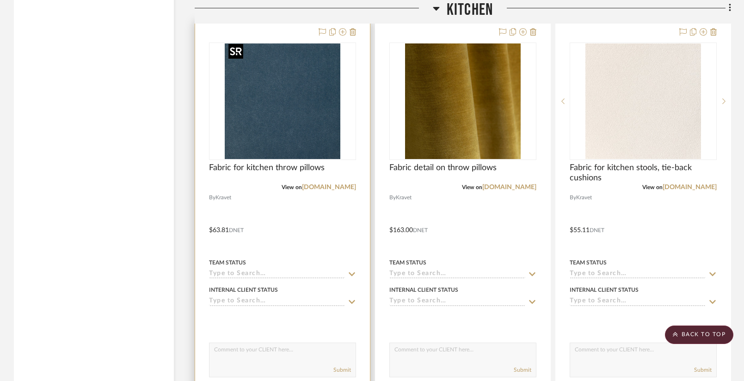
click at [0, 0] on img at bounding box center [0, 0] width 0 height 0
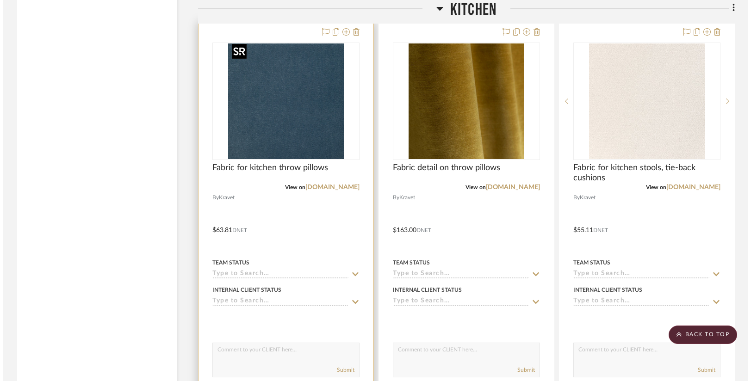
scroll to position [0, 0]
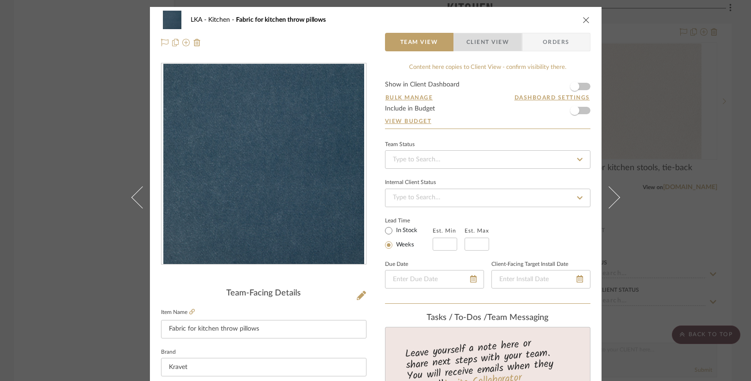
click at [495, 39] on span "Client View" at bounding box center [487, 42] width 43 height 19
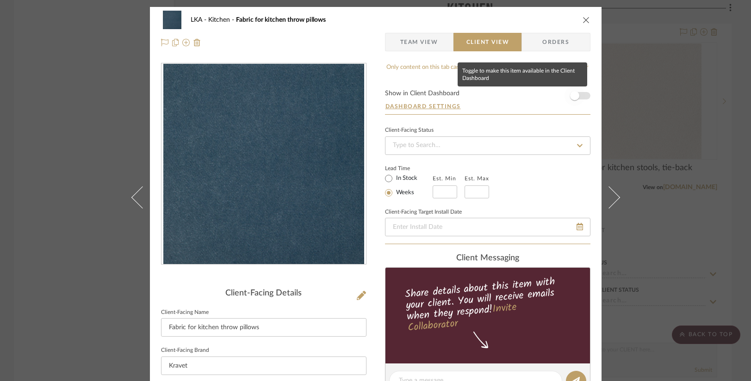
click at [577, 95] on span "button" at bounding box center [574, 96] width 20 height 20
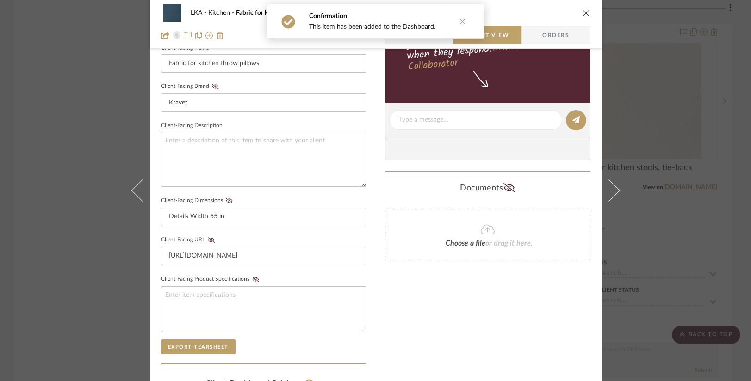
scroll to position [396, 0]
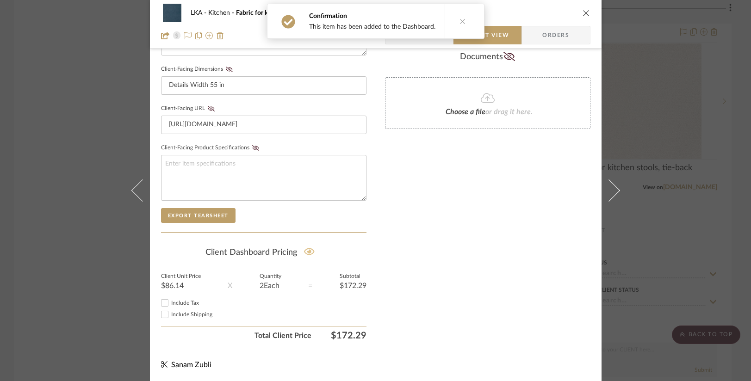
click at [307, 251] on icon at bounding box center [309, 251] width 11 height 7
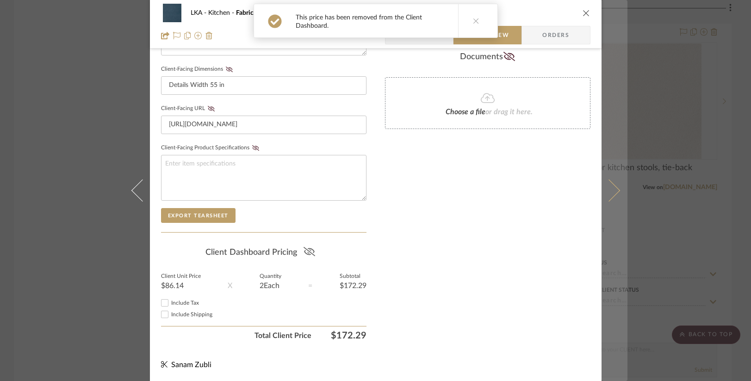
click at [615, 187] on button at bounding box center [614, 190] width 26 height 381
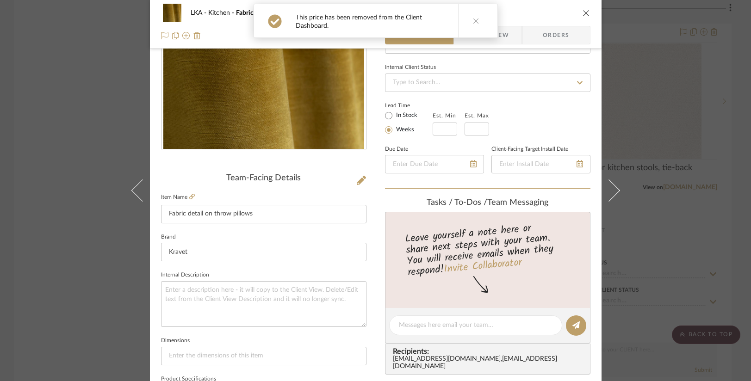
scroll to position [0, 0]
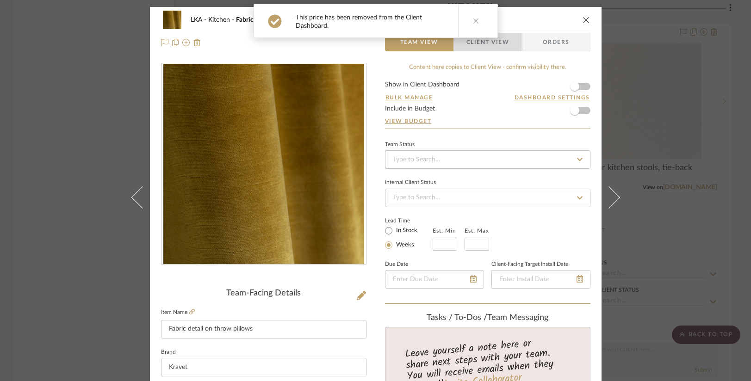
click at [490, 42] on span "Client View" at bounding box center [487, 42] width 43 height 19
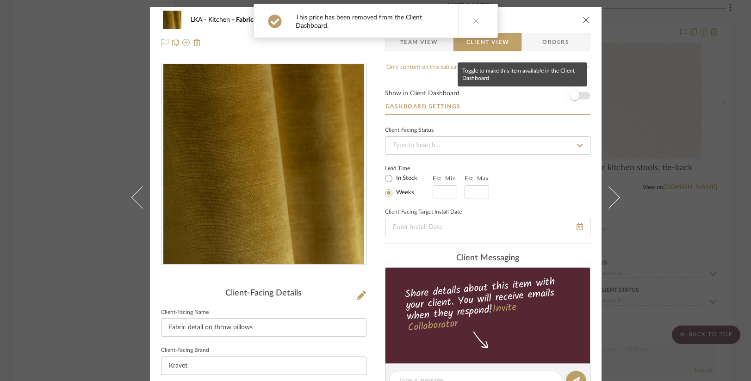
click at [575, 93] on span "button" at bounding box center [574, 95] width 9 height 9
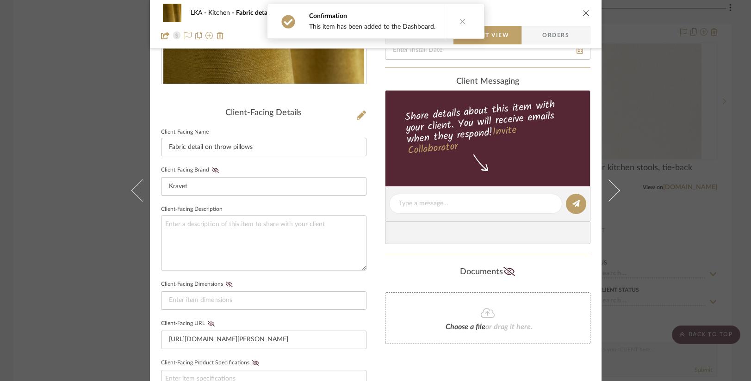
scroll to position [396, 0]
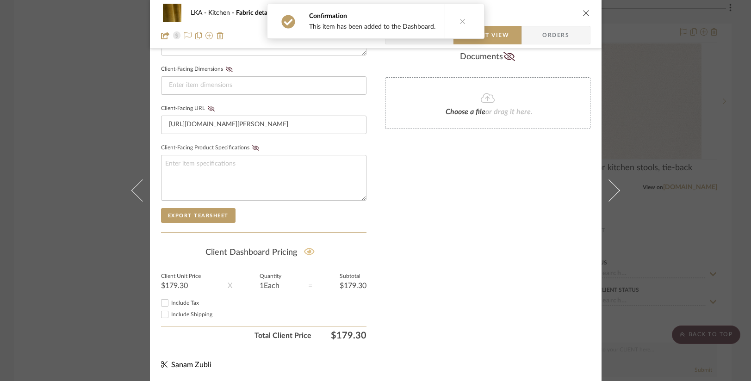
click at [305, 253] on icon at bounding box center [309, 251] width 11 height 9
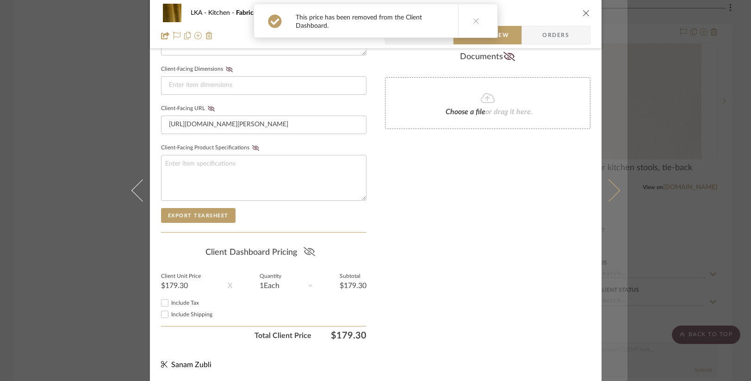
click at [611, 192] on icon at bounding box center [608, 190] width 22 height 22
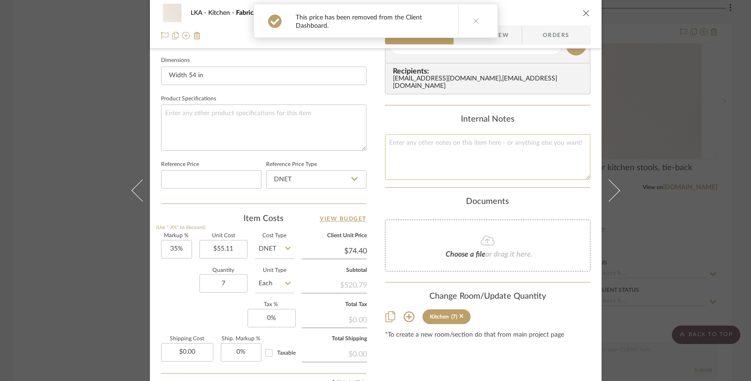
scroll to position [0, 0]
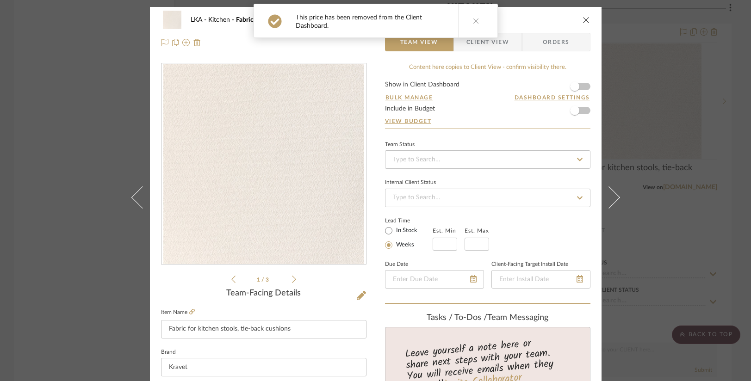
click at [503, 47] on span "Client View" at bounding box center [487, 42] width 43 height 19
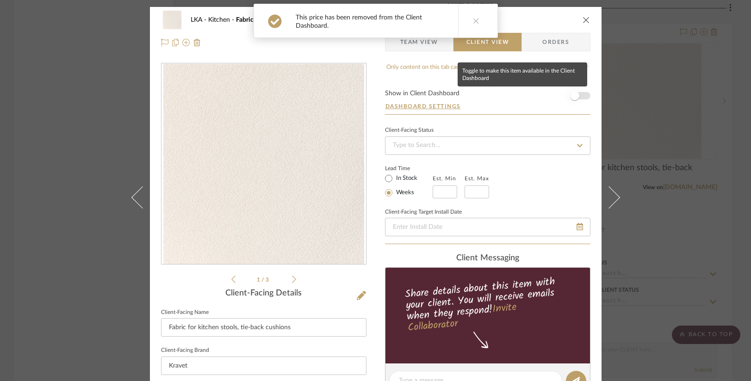
click at [576, 96] on span "button" at bounding box center [574, 96] width 20 height 20
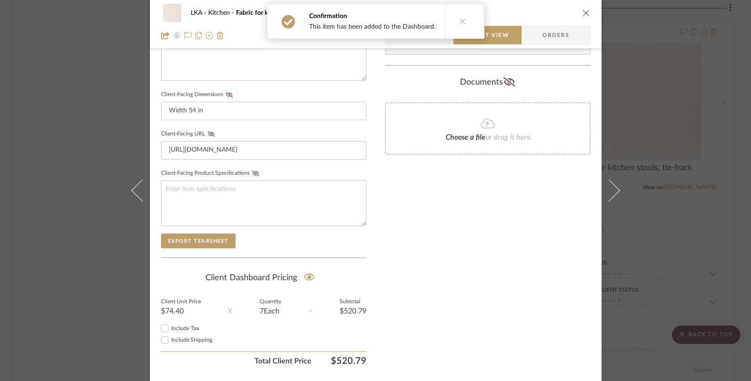
scroll to position [396, 0]
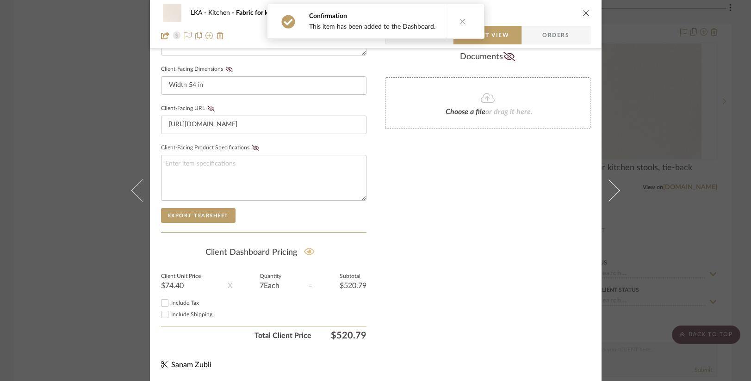
click at [304, 252] on icon at bounding box center [309, 251] width 11 height 9
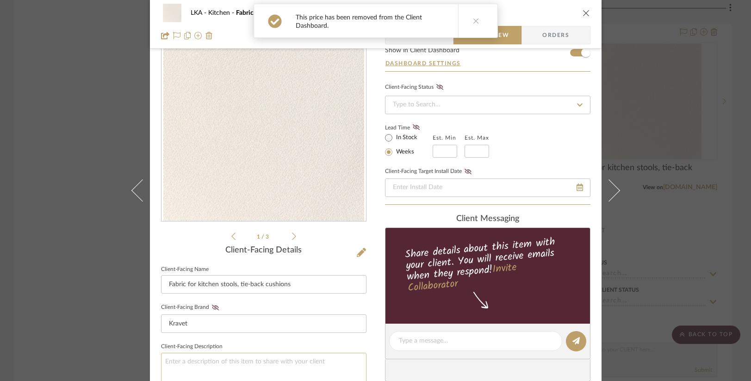
scroll to position [93, 0]
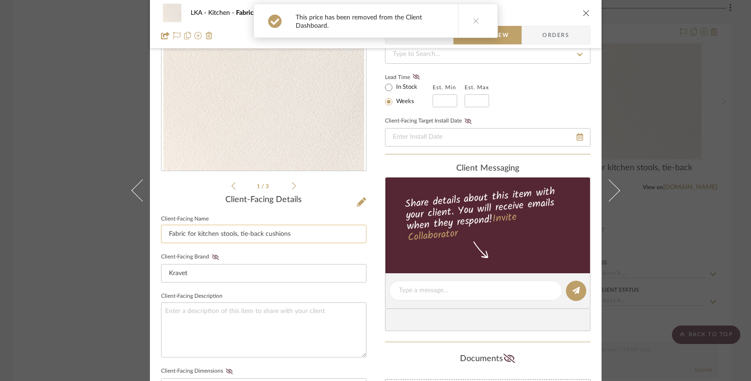
click at [259, 234] on input "Fabric for kitchen stools, tie-back cushions" at bounding box center [263, 234] width 205 height 19
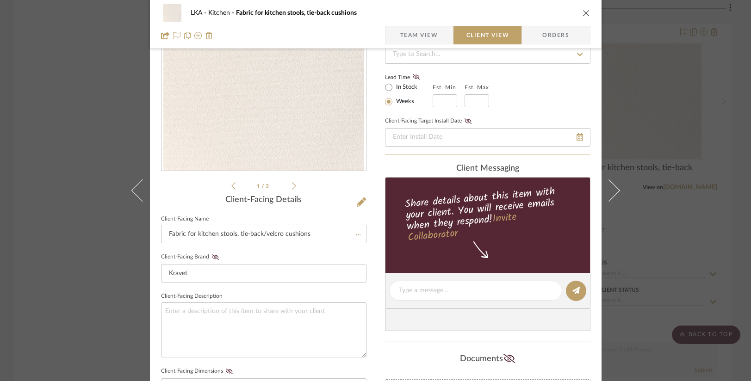
click at [294, 256] on fieldset "Client-Facing Brand Kravet" at bounding box center [263, 267] width 205 height 32
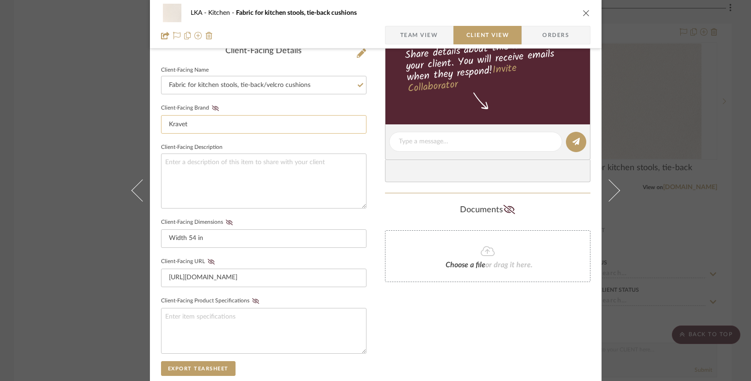
scroll to position [396, 0]
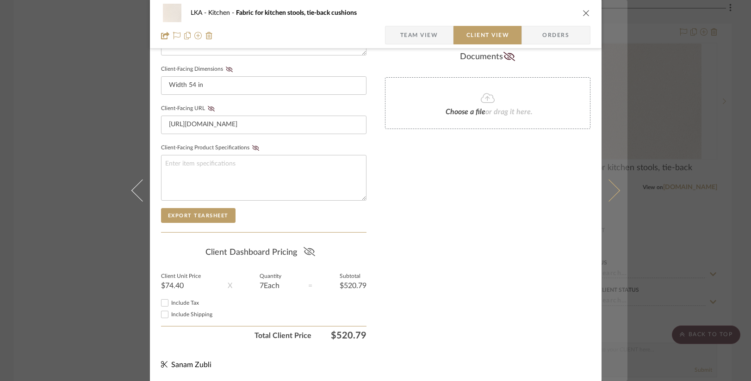
click at [606, 195] on icon at bounding box center [608, 190] width 22 height 22
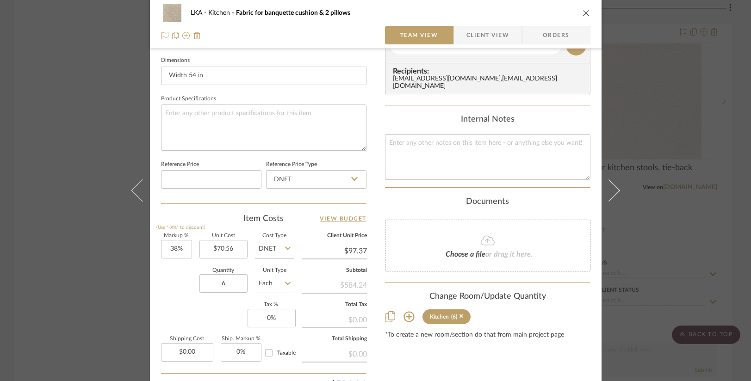
scroll to position [0, 0]
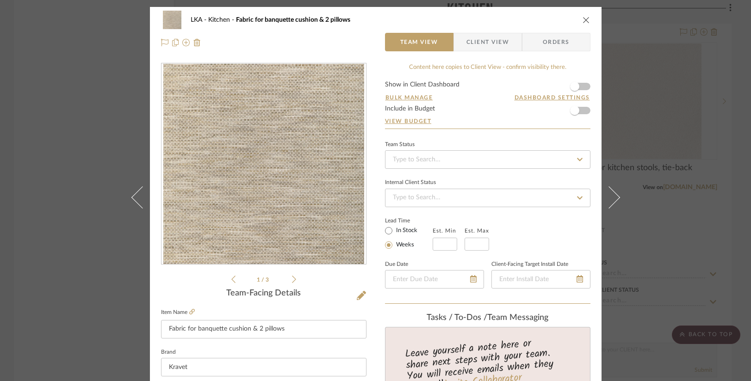
click at [476, 46] on span "Client View" at bounding box center [487, 42] width 43 height 19
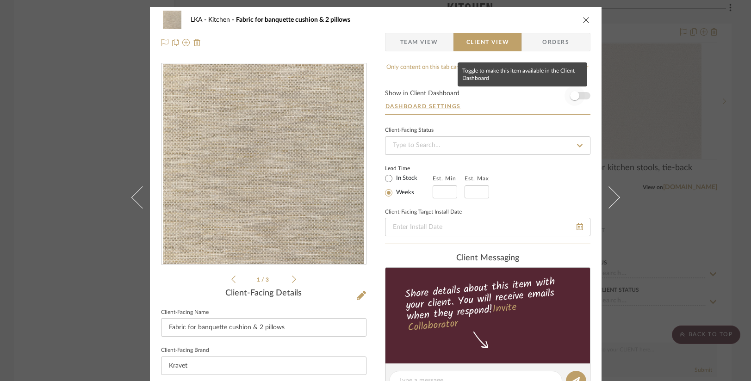
click at [575, 93] on span "button" at bounding box center [574, 96] width 20 height 20
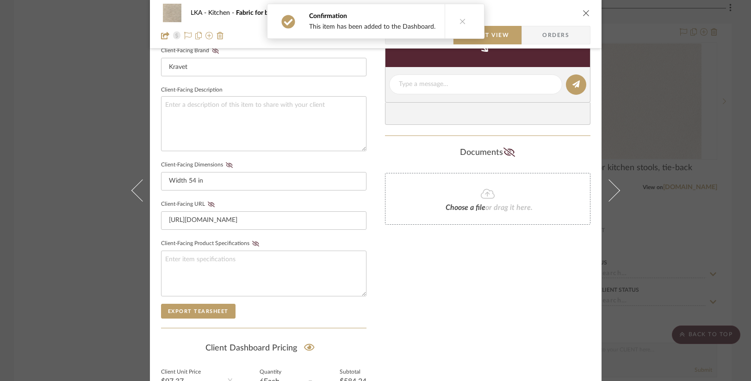
scroll to position [396, 0]
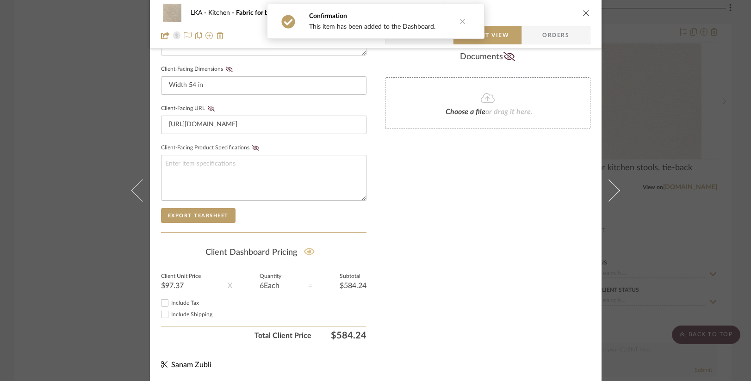
click at [308, 249] on icon at bounding box center [309, 251] width 11 height 9
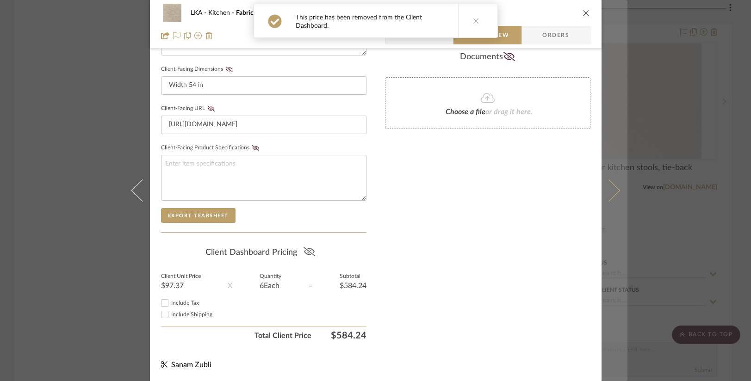
click at [607, 193] on icon at bounding box center [608, 190] width 22 height 22
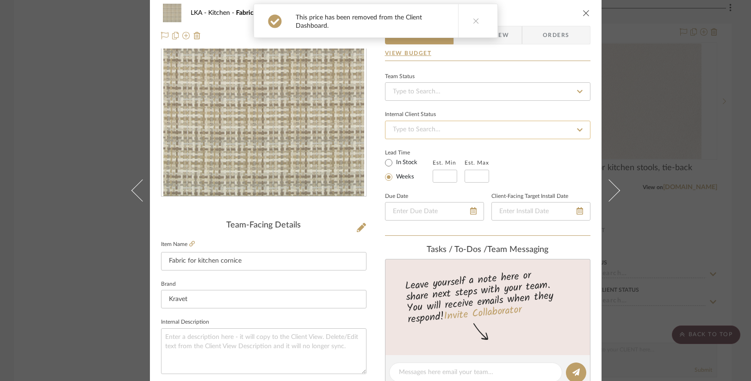
scroll to position [0, 0]
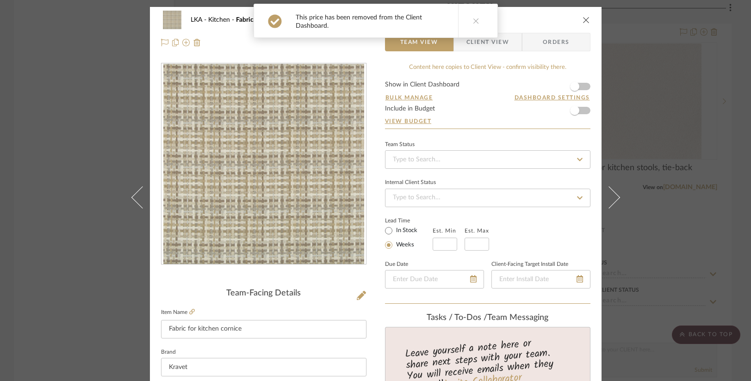
click at [507, 42] on span "Client View" at bounding box center [488, 42] width 68 height 19
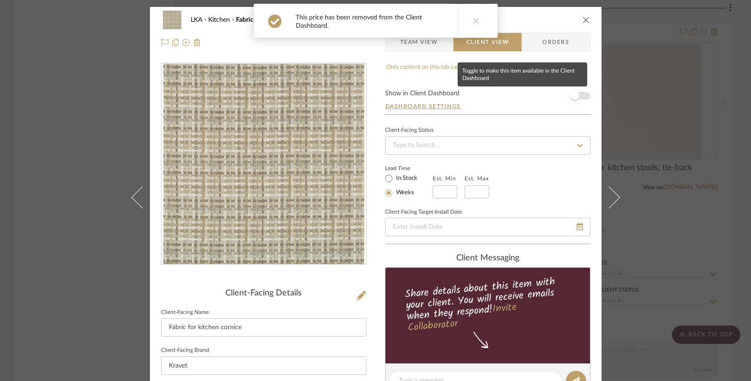
click at [580, 95] on span "button" at bounding box center [574, 96] width 20 height 20
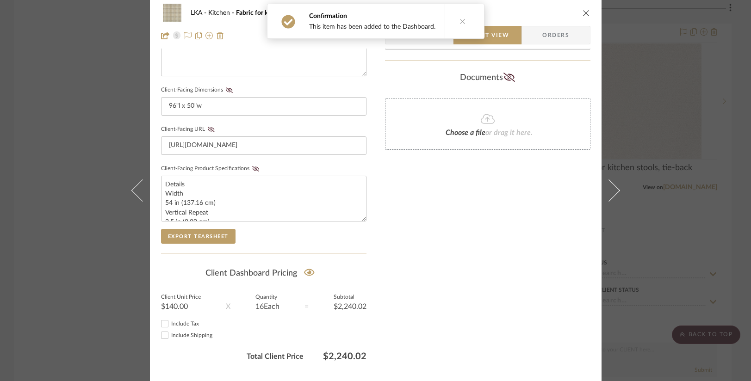
scroll to position [396, 0]
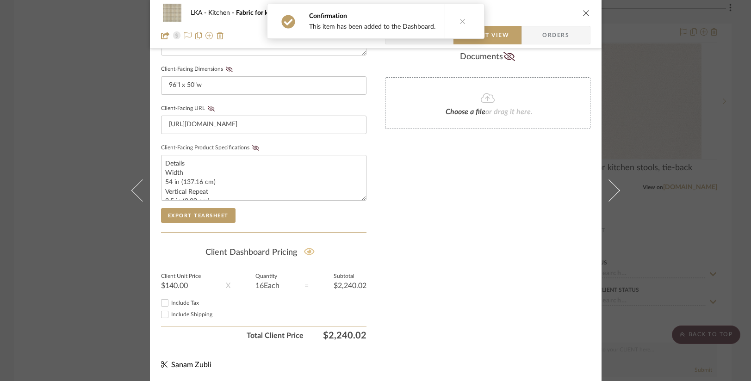
click at [305, 253] on icon at bounding box center [309, 251] width 11 height 9
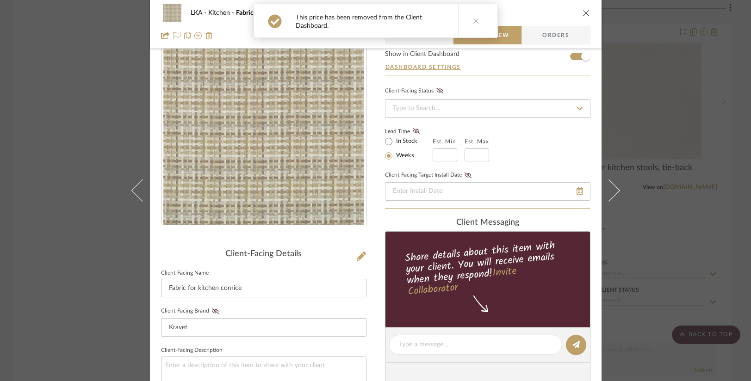
scroll to position [0, 0]
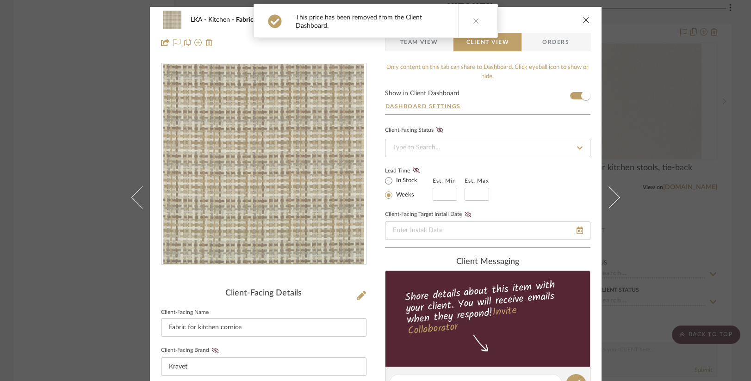
click at [582, 16] on icon "close" at bounding box center [585, 19] width 7 height 7
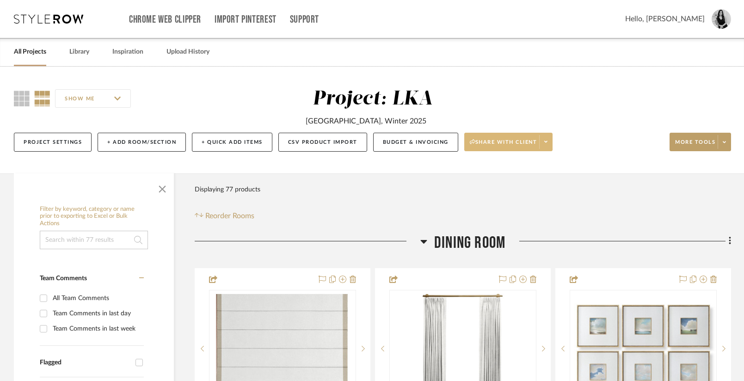
click at [551, 143] on span at bounding box center [545, 142] width 13 height 14
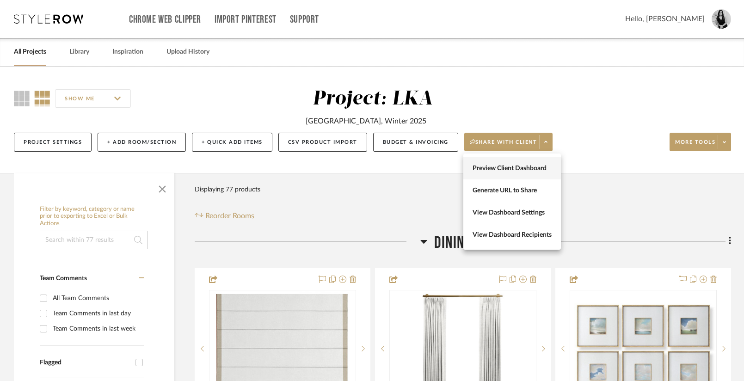
click at [513, 167] on span "Preview Client Dashboard" at bounding box center [512, 169] width 79 height 8
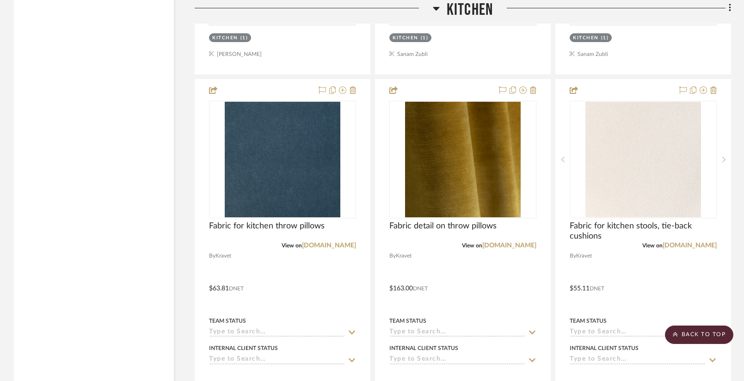
scroll to position [3218, 0]
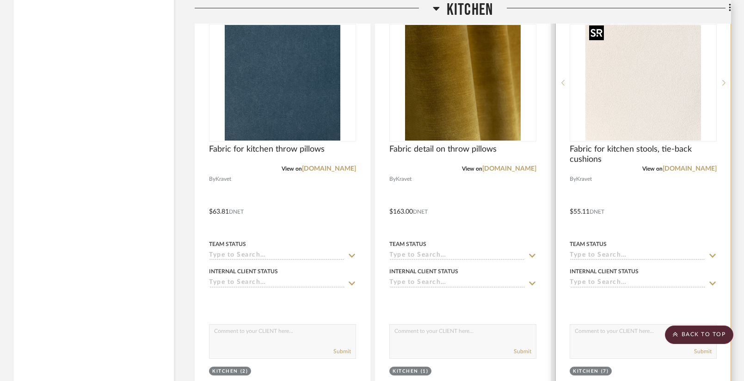
click at [0, 0] on img at bounding box center [0, 0] width 0 height 0
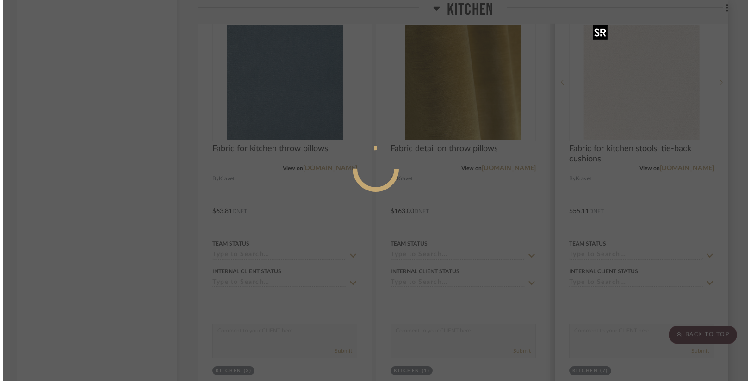
scroll to position [0, 0]
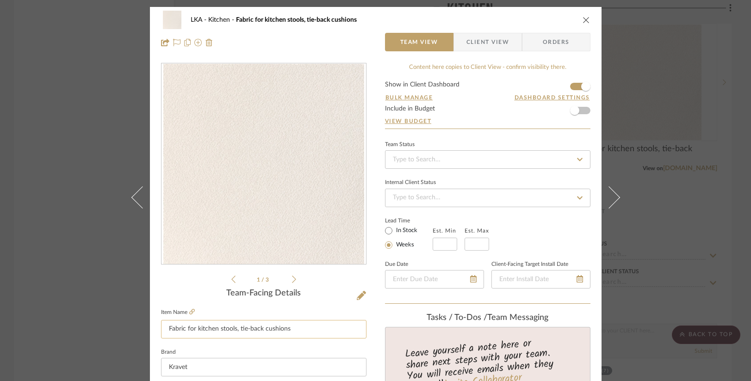
click at [235, 332] on input "Fabric for kitchen stools, tie-back cushions" at bounding box center [263, 329] width 205 height 19
click at [496, 31] on div "LKA Kitchen Fabric for kitchen stools, tie-back cushions Team View Client View …" at bounding box center [376, 31] width 452 height 49
click at [481, 50] on span "Client View" at bounding box center [487, 42] width 43 height 19
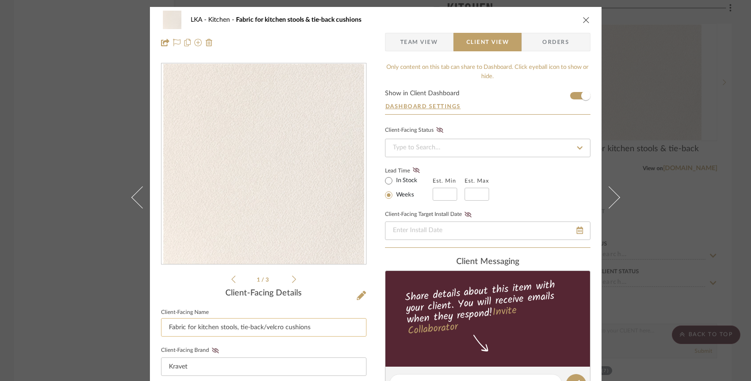
click at [235, 331] on input "Fabric for kitchen stools, tie-back/velcro cushions" at bounding box center [263, 327] width 205 height 19
click at [582, 19] on icon "close" at bounding box center [585, 19] width 7 height 7
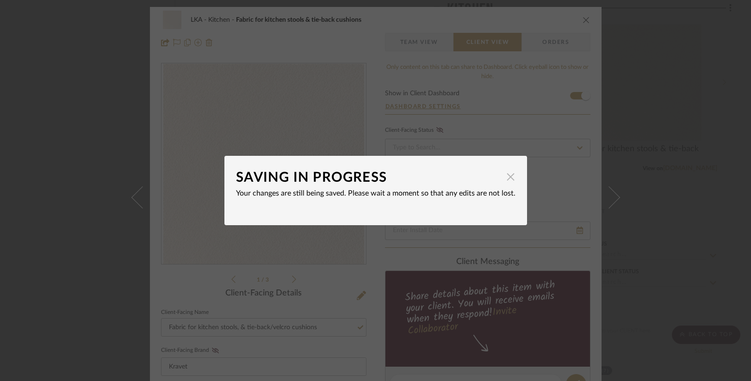
click at [510, 178] on span "button" at bounding box center [510, 176] width 19 height 19
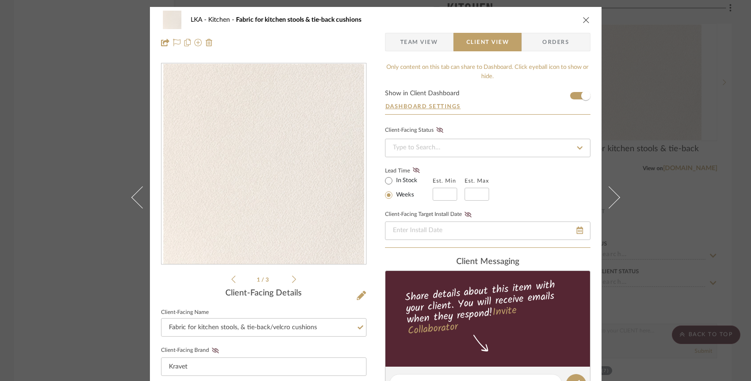
click at [582, 20] on icon "close" at bounding box center [585, 19] width 7 height 7
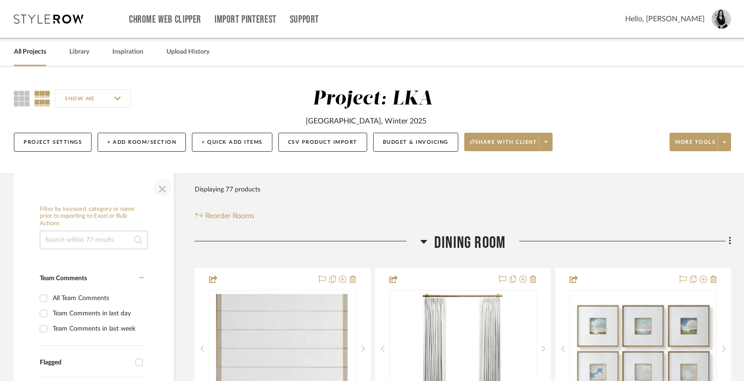
click at [161, 190] on span "button" at bounding box center [162, 187] width 22 height 22
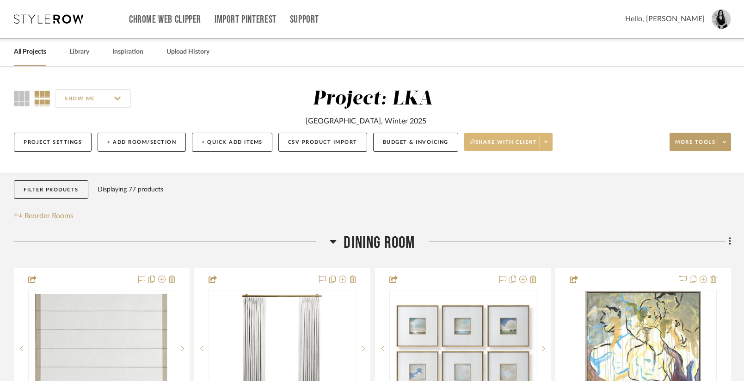
click at [552, 145] on span at bounding box center [545, 142] width 13 height 14
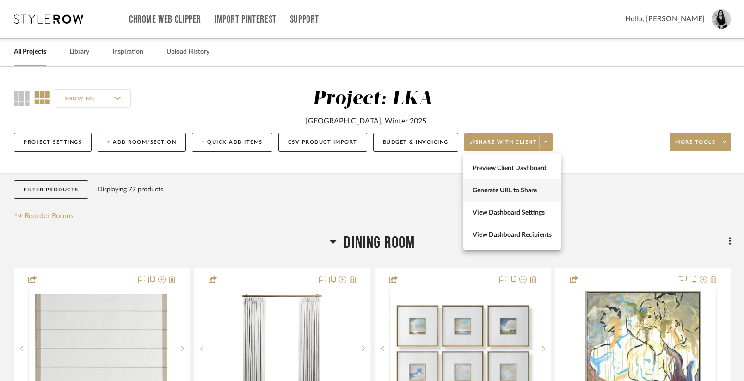
click at [483, 193] on span "Generate URL to Share" at bounding box center [512, 191] width 79 height 8
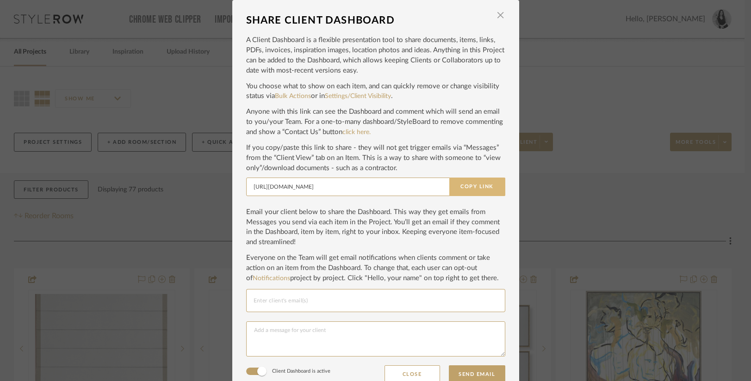
click at [480, 183] on button "Copy Link" at bounding box center [477, 187] width 56 height 19
click at [493, 17] on span "button" at bounding box center [500, 15] width 19 height 19
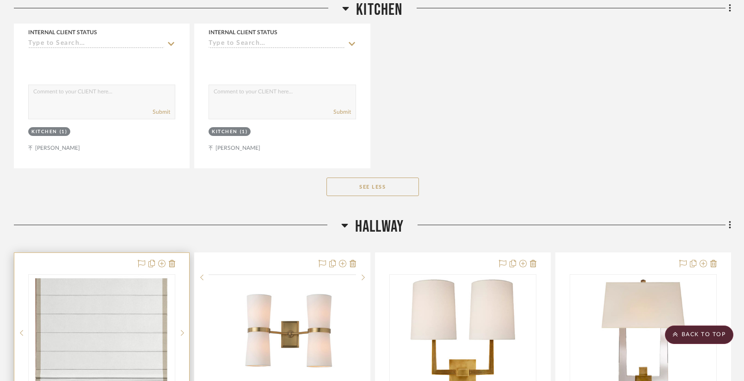
scroll to position [4096, 0]
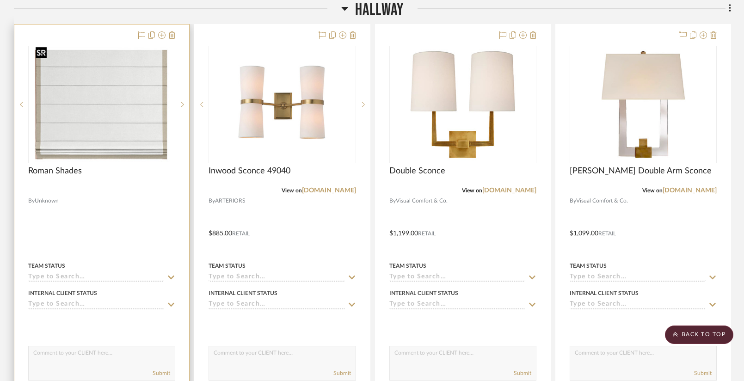
click at [0, 0] on img at bounding box center [0, 0] width 0 height 0
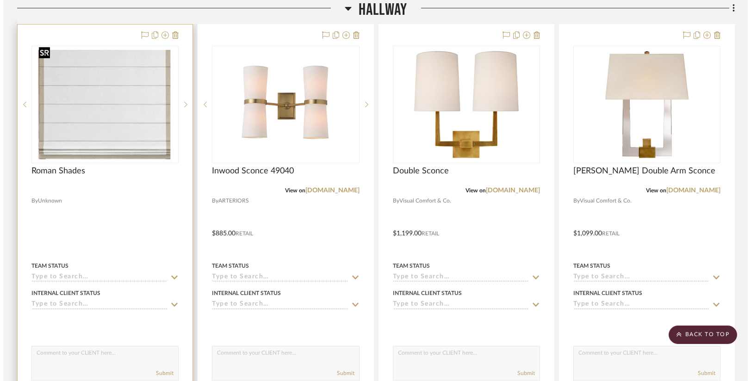
scroll to position [0, 0]
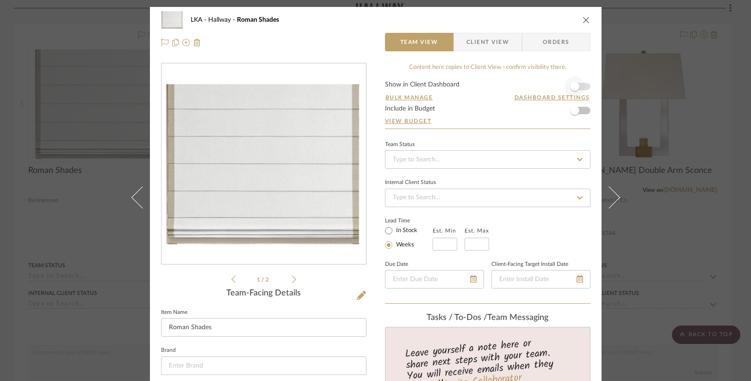
drag, startPoint x: 584, startPoint y: 88, endPoint x: 579, endPoint y: 89, distance: 5.2
click at [584, 88] on form "Show in Client Dashboard Bulk Manage Dashboard Settings Include in Budget View …" at bounding box center [487, 104] width 205 height 47
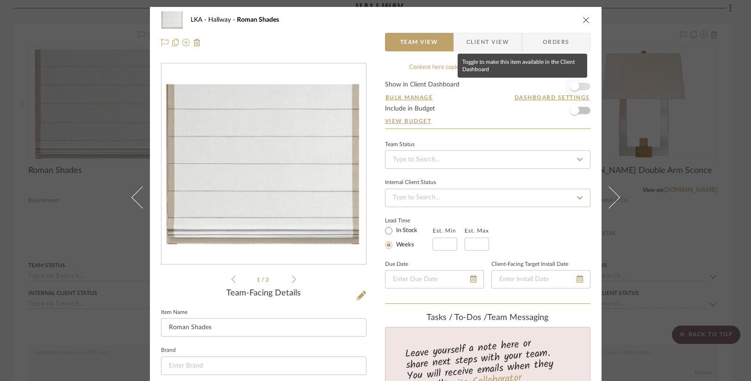
click at [575, 87] on span "button" at bounding box center [574, 86] width 9 height 9
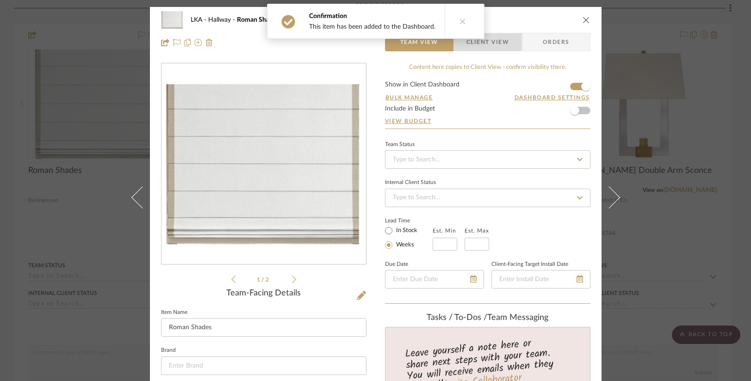
click at [498, 39] on span "Client View" at bounding box center [487, 42] width 43 height 19
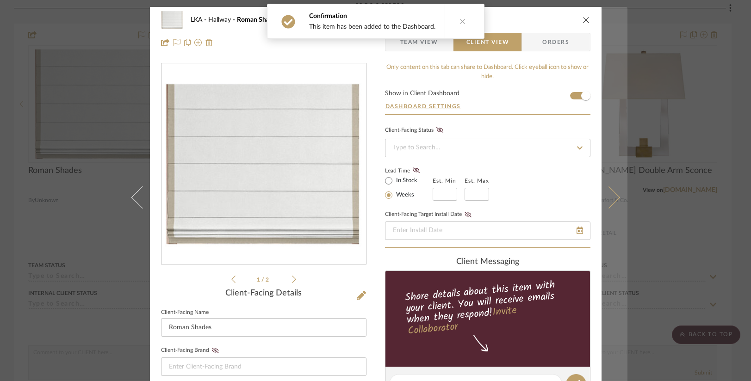
click at [609, 194] on icon at bounding box center [608, 197] width 22 height 22
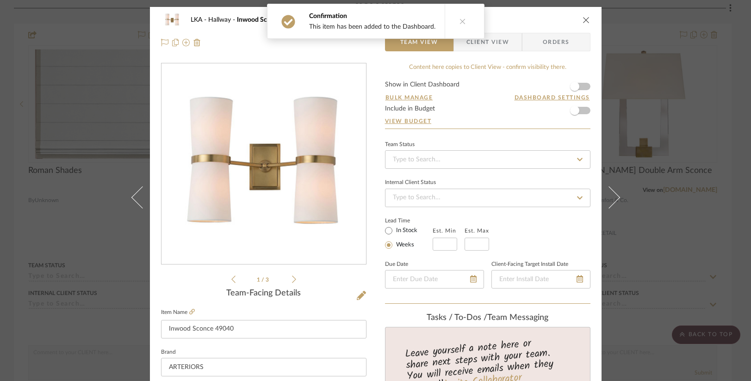
click at [479, 39] on div "Confirmation This item has been added to the Dashboard." at bounding box center [375, 21] width 225 height 43
click at [480, 44] on span "Client View" at bounding box center [487, 42] width 43 height 19
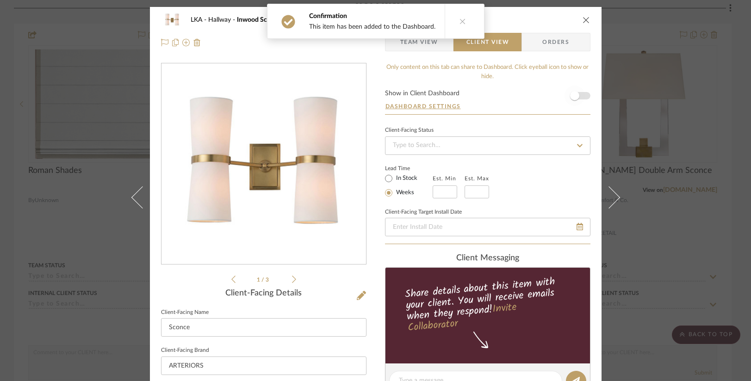
click at [580, 95] on span "button" at bounding box center [574, 96] width 20 height 20
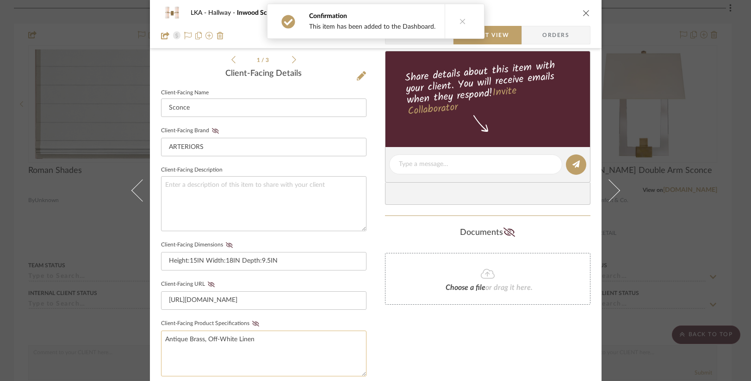
scroll to position [396, 0]
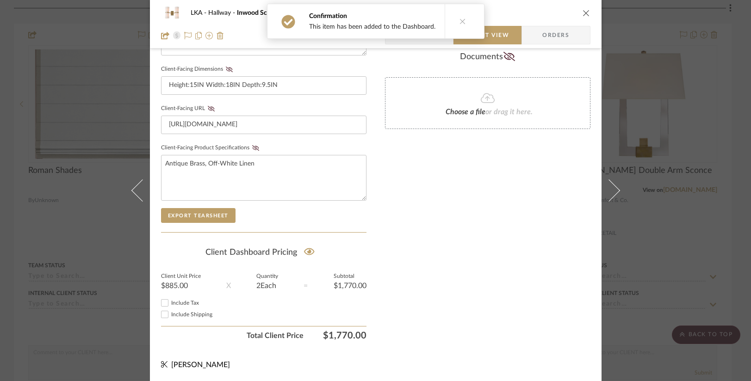
drag, startPoint x: 307, startPoint y: 249, endPoint x: 337, endPoint y: 245, distance: 30.4
click at [308, 249] on icon at bounding box center [309, 251] width 11 height 7
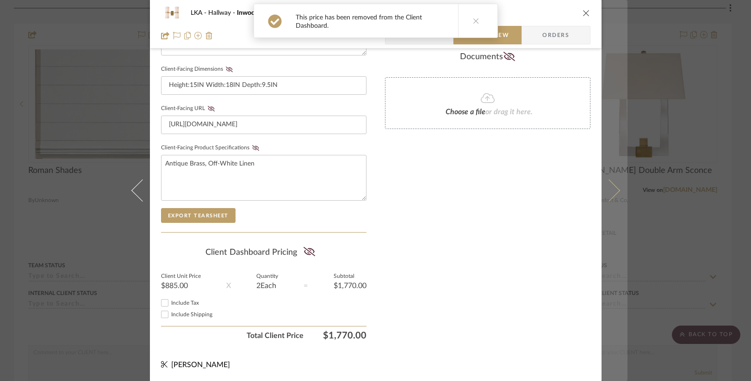
click at [606, 197] on icon at bounding box center [608, 190] width 22 height 22
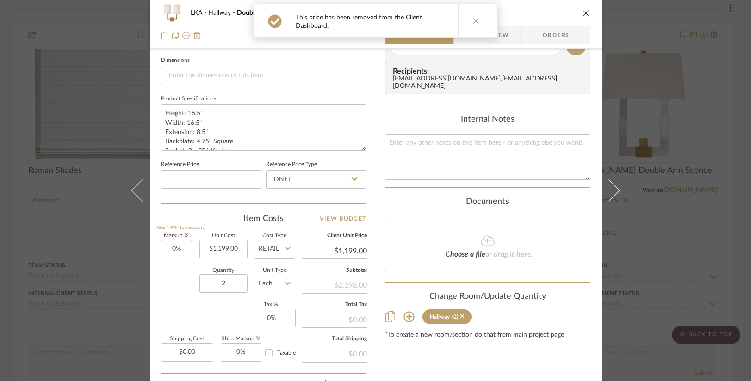
scroll to position [0, 0]
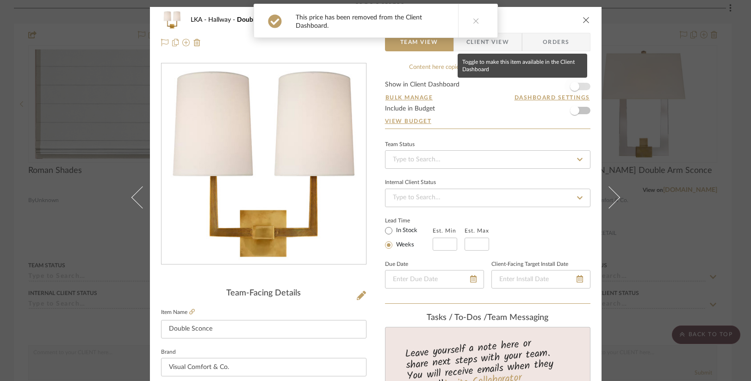
click at [574, 86] on span "button" at bounding box center [574, 86] width 9 height 9
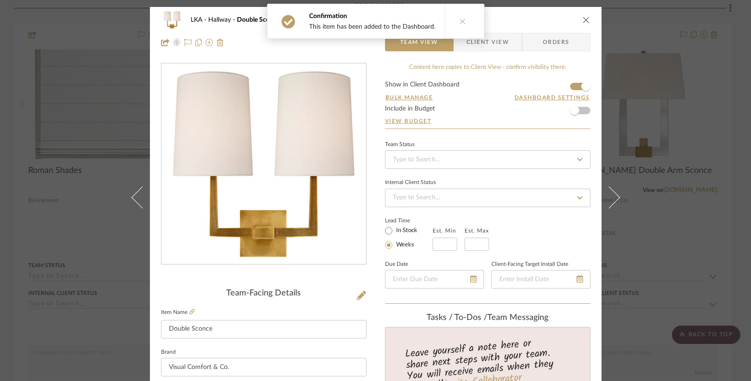
click at [490, 48] on span "Client View" at bounding box center [487, 42] width 43 height 19
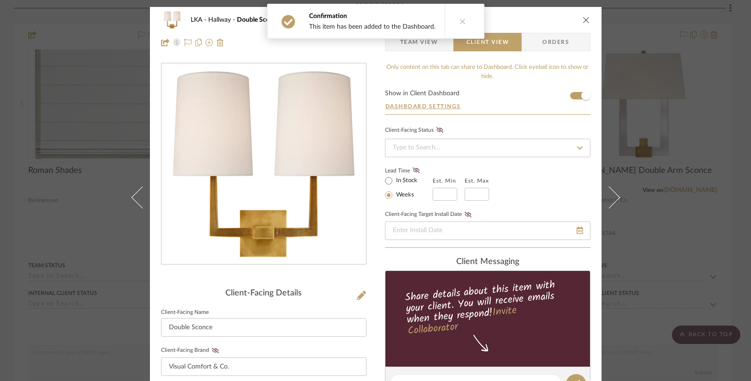
scroll to position [396, 0]
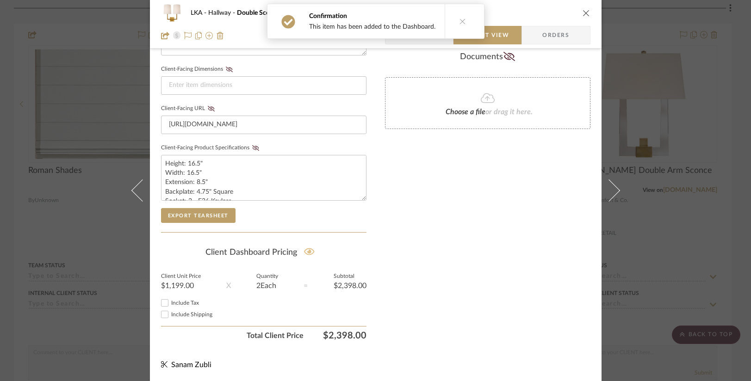
click at [304, 250] on icon at bounding box center [309, 251] width 11 height 9
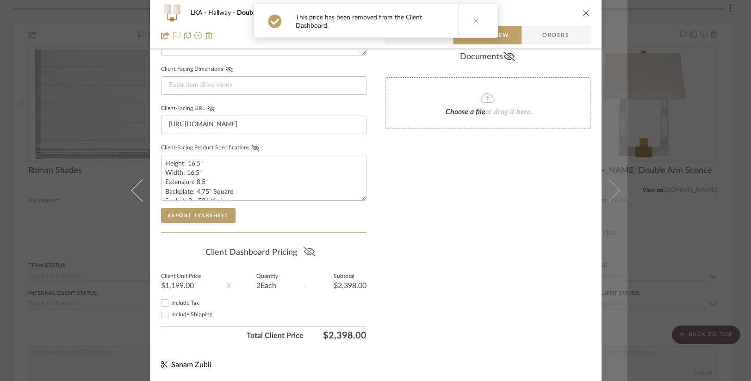
click at [607, 196] on icon at bounding box center [608, 190] width 22 height 22
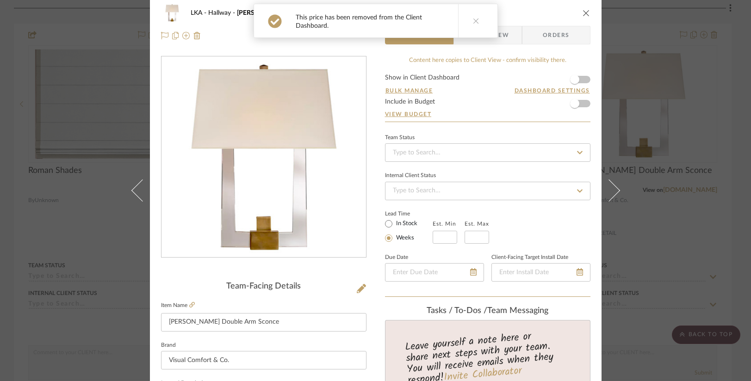
scroll to position [0, 0]
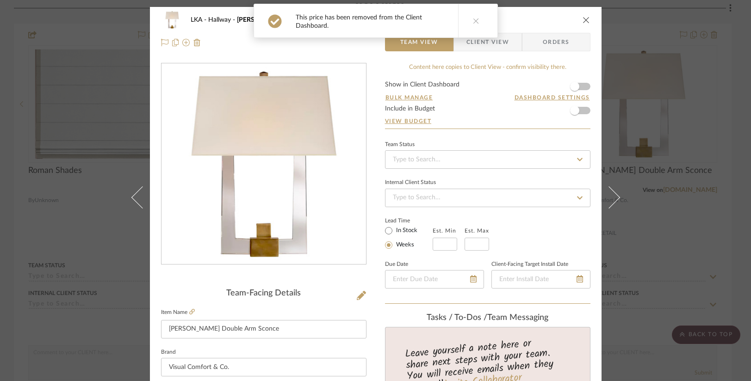
click at [495, 43] on span "Client View" at bounding box center [487, 42] width 43 height 19
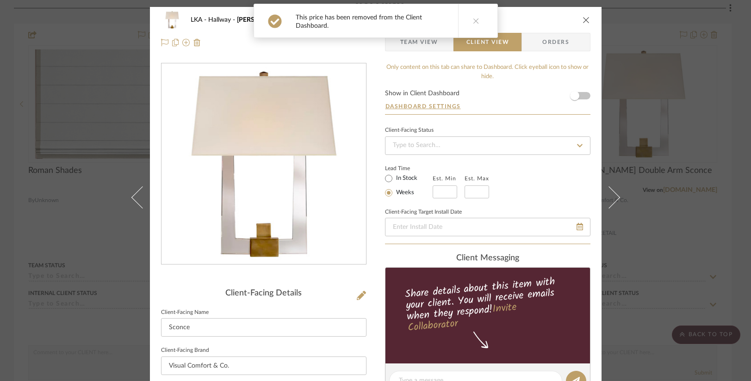
click at [585, 95] on form "Show in Client Dashboard Dashboard Settings" at bounding box center [487, 102] width 205 height 24
click at [582, 96] on form "Show in Client Dashboard Dashboard Settings" at bounding box center [487, 102] width 205 height 24
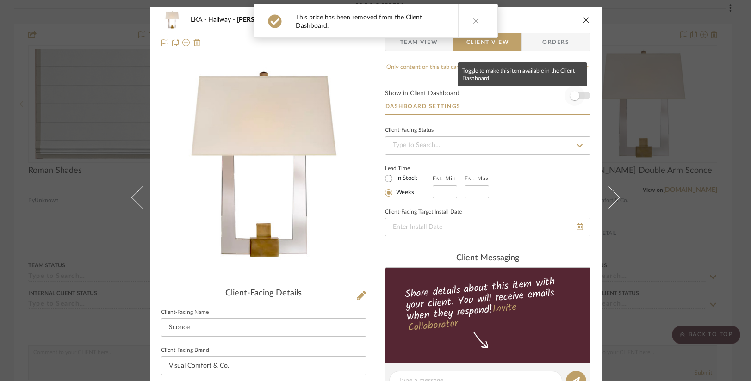
click at [575, 97] on span "button" at bounding box center [574, 95] width 9 height 9
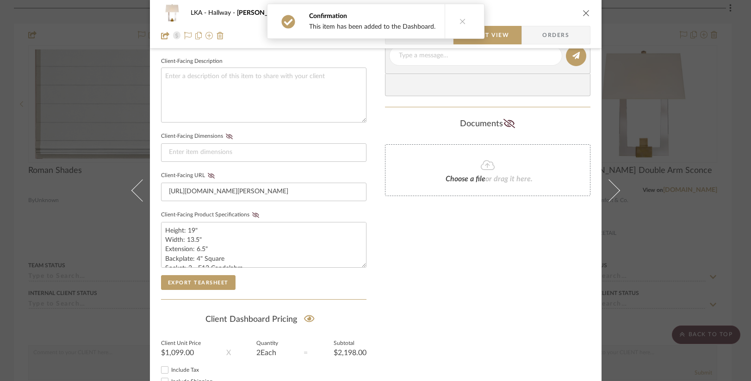
scroll to position [396, 0]
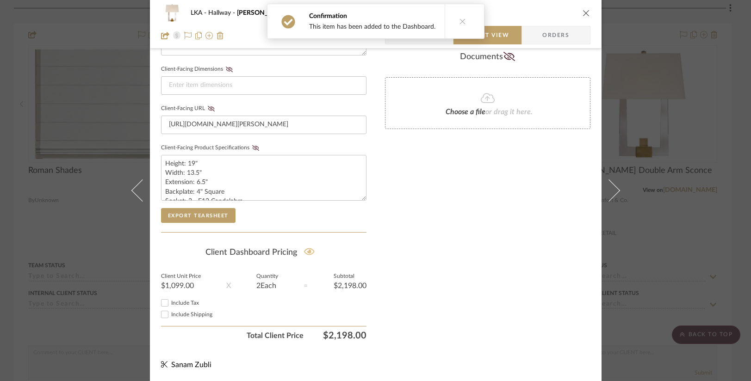
click at [308, 251] on icon at bounding box center [309, 251] width 11 height 7
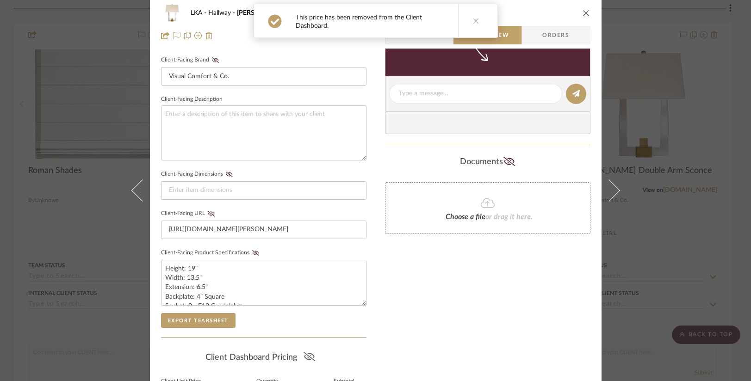
scroll to position [0, 0]
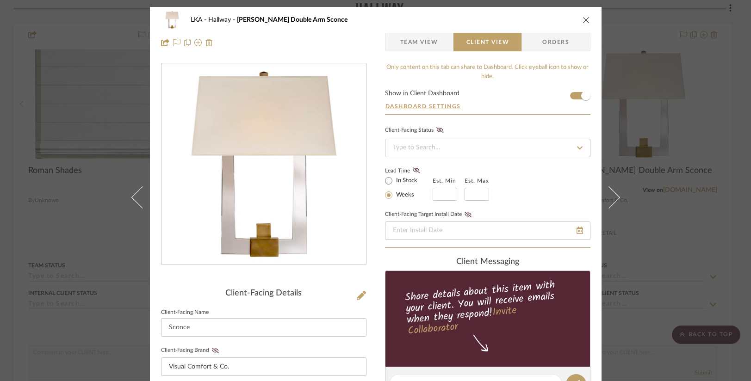
click at [586, 18] on icon "close" at bounding box center [585, 19] width 7 height 7
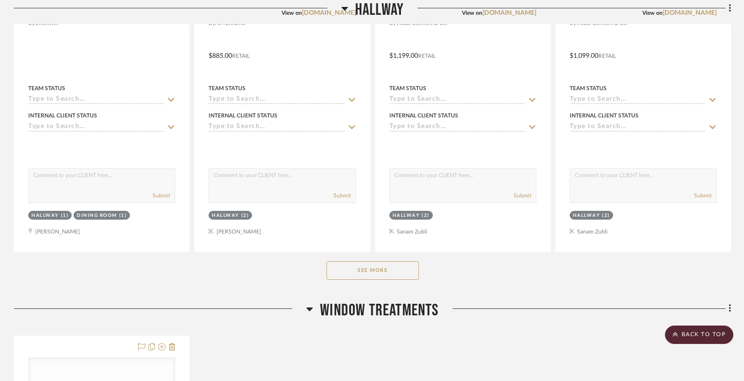
scroll to position [4205, 0]
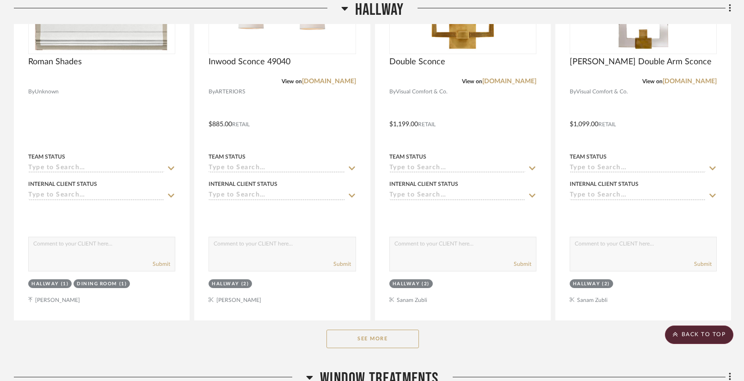
click at [367, 339] on button "See More" at bounding box center [373, 339] width 93 height 19
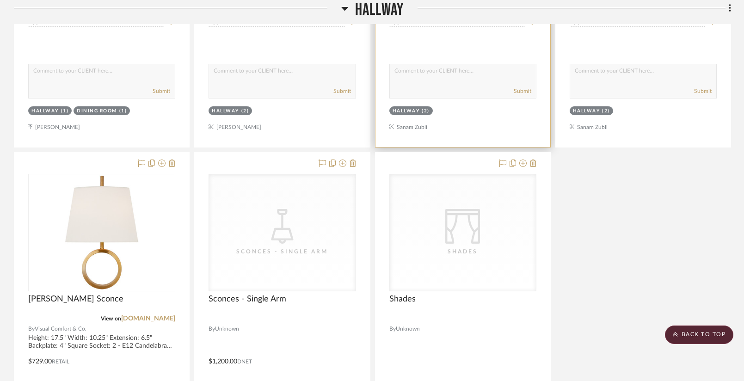
scroll to position [4434, 0]
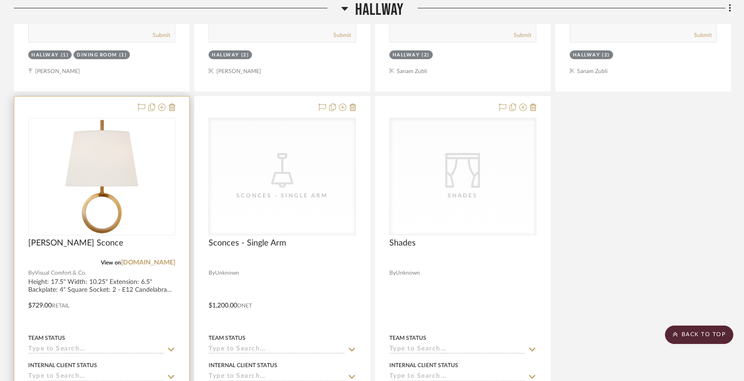
click at [0, 0] on div at bounding box center [0, 0] width 0 height 0
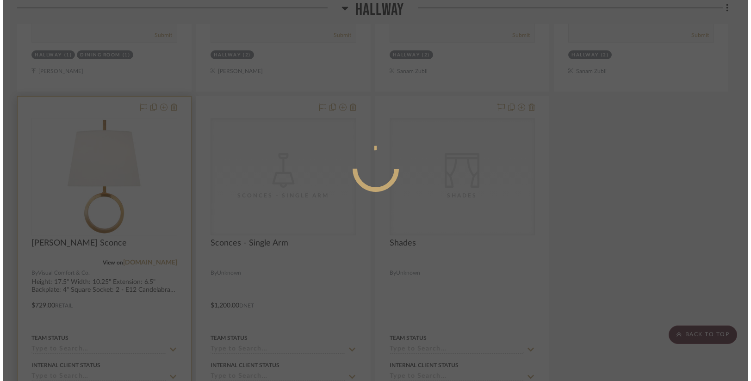
scroll to position [0, 0]
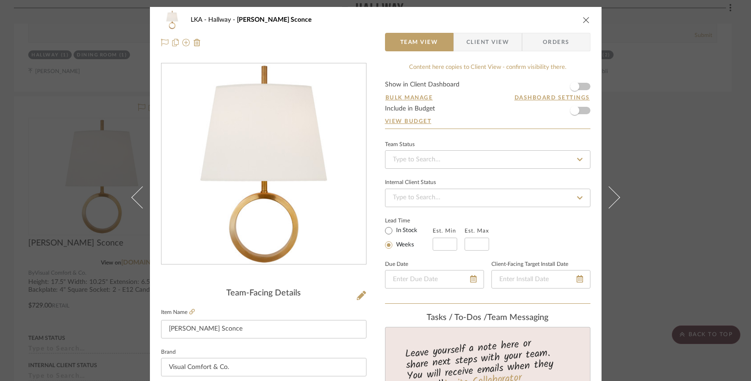
click at [469, 48] on span "Client View" at bounding box center [487, 42] width 43 height 19
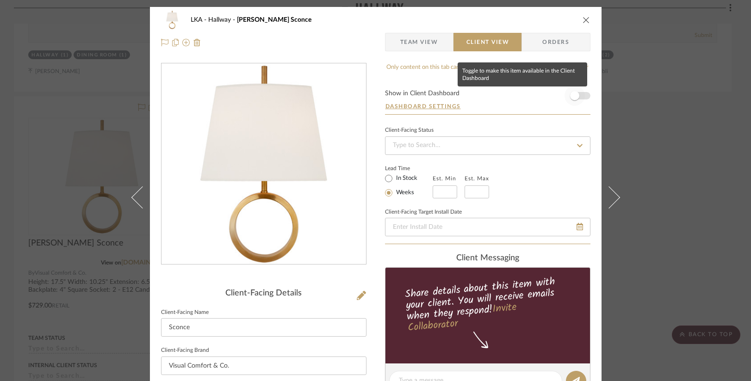
click at [577, 94] on span "button" at bounding box center [574, 96] width 20 height 20
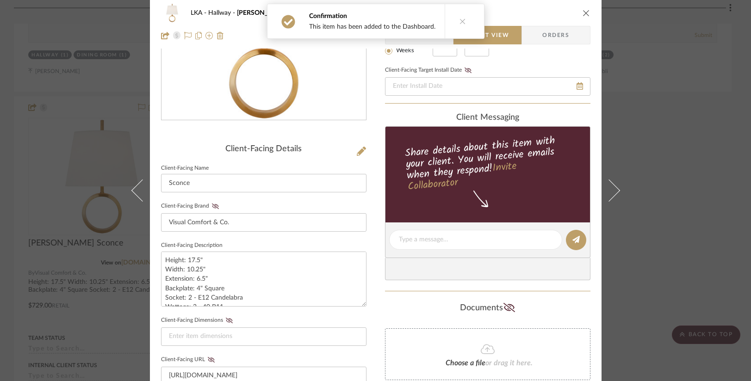
scroll to position [396, 0]
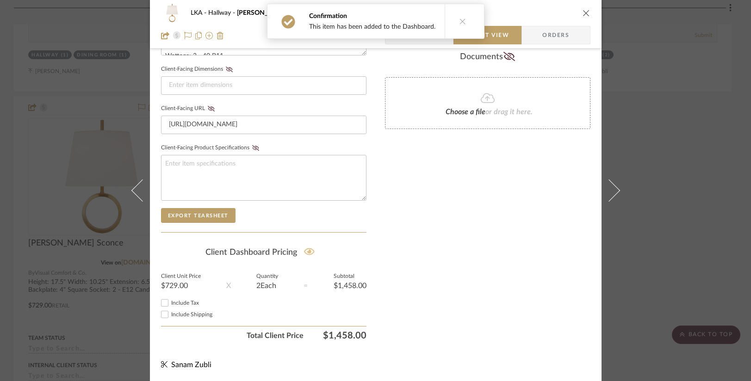
click at [313, 250] on button at bounding box center [309, 252] width 12 height 15
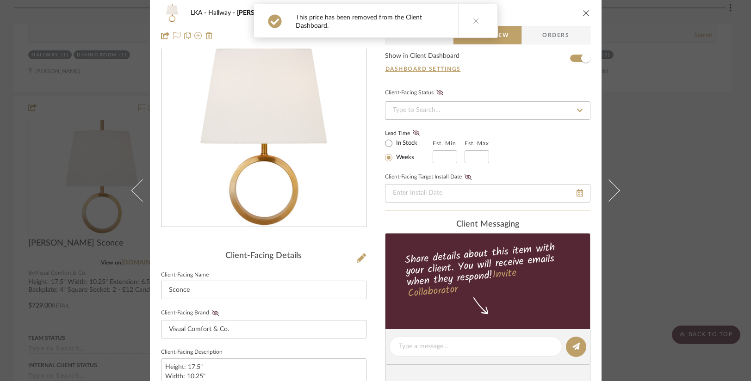
scroll to position [0, 0]
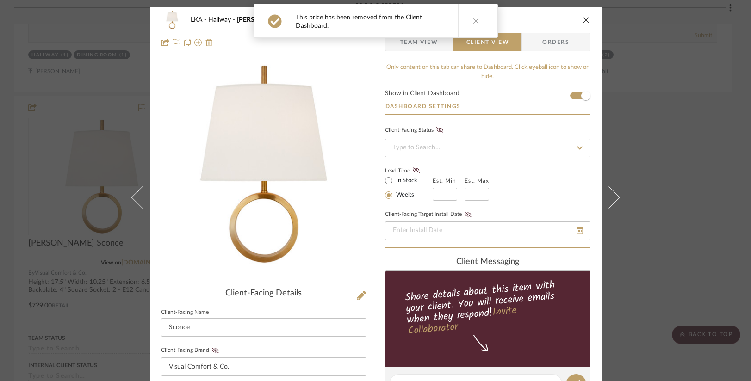
click at [582, 20] on icon "close" at bounding box center [585, 19] width 7 height 7
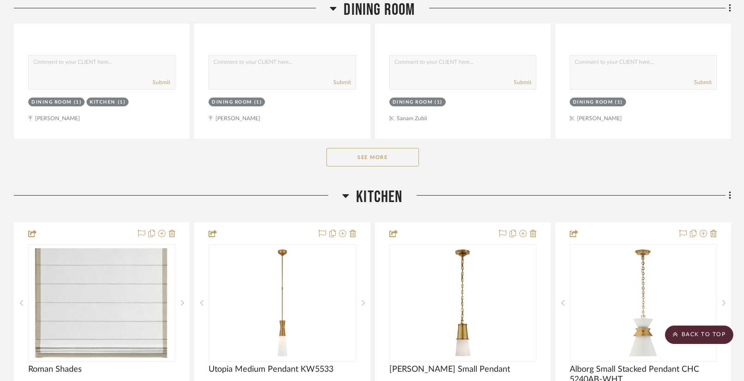
scroll to position [535, 0]
click at [730, 198] on icon at bounding box center [730, 196] width 3 height 10
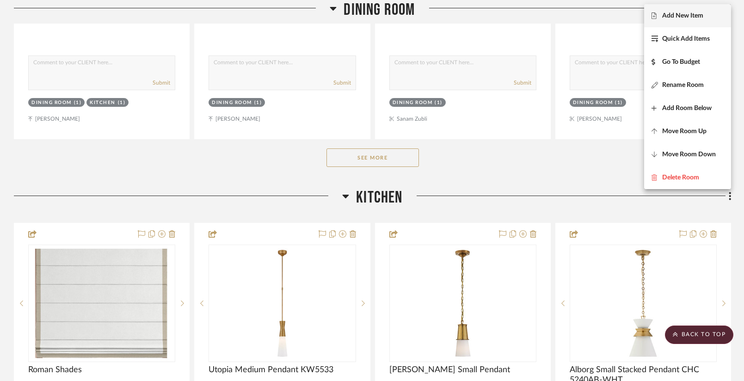
click at [681, 18] on span "Add New Item" at bounding box center [682, 16] width 41 height 8
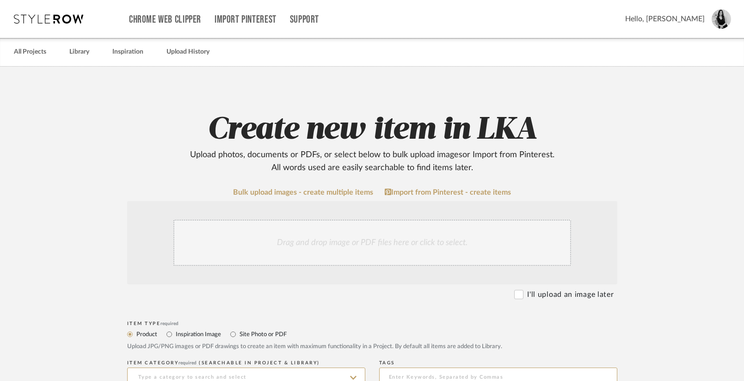
click at [356, 223] on div "Drag and drop image or PDF files here or click to select." at bounding box center [372, 243] width 398 height 46
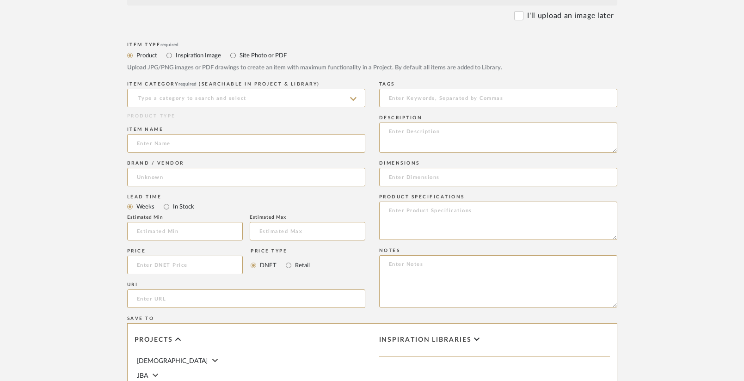
scroll to position [365, 0]
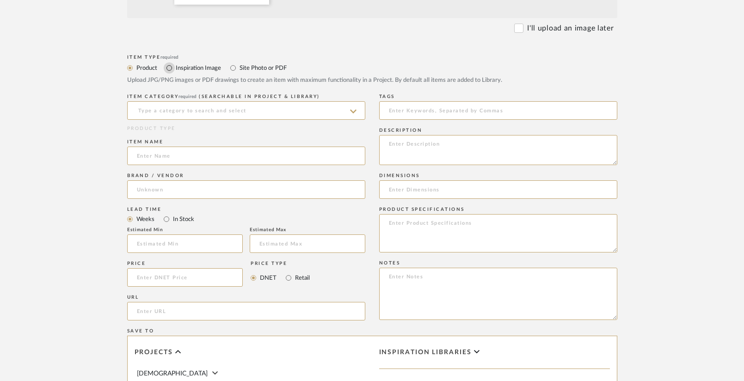
click at [169, 66] on input "Inspiration Image" at bounding box center [169, 67] width 11 height 11
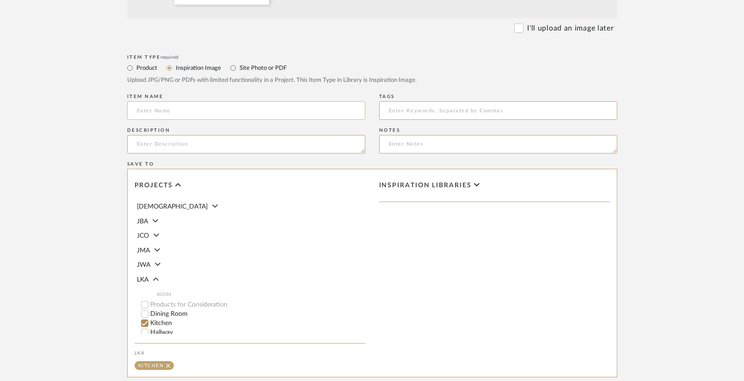
click at [166, 114] on input at bounding box center [246, 110] width 238 height 19
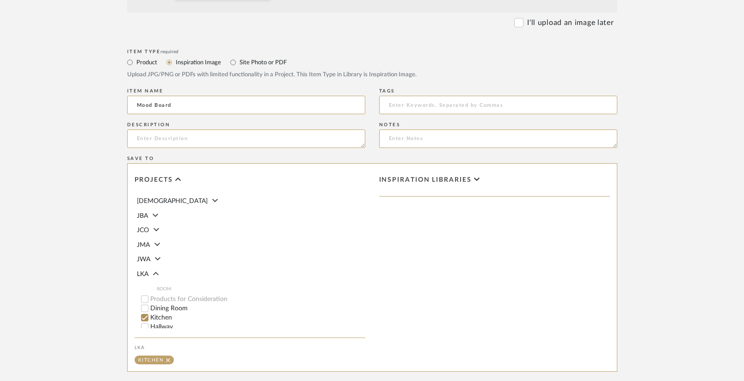
scroll to position [475, 0]
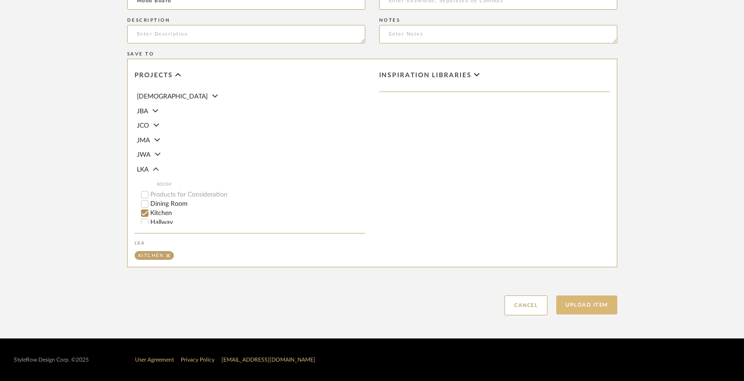
click at [599, 306] on button "Upload Item" at bounding box center [587, 305] width 61 height 19
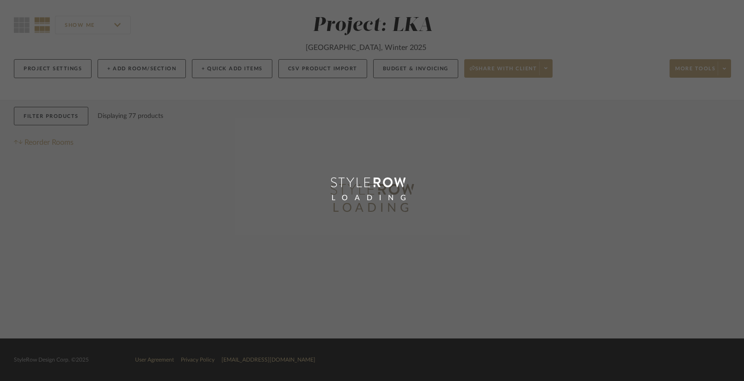
scroll to position [36, 0]
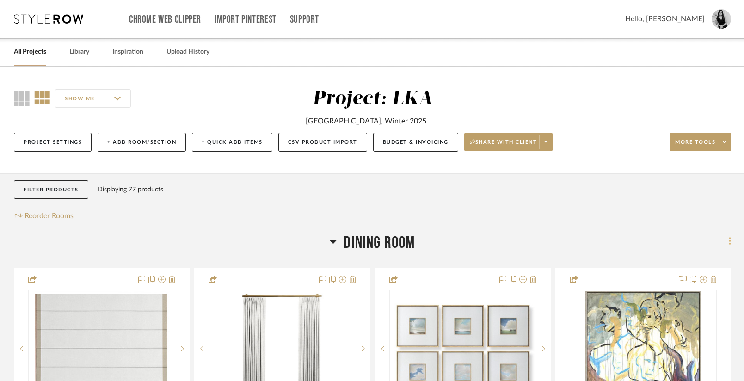
click at [730, 243] on icon at bounding box center [730, 241] width 2 height 8
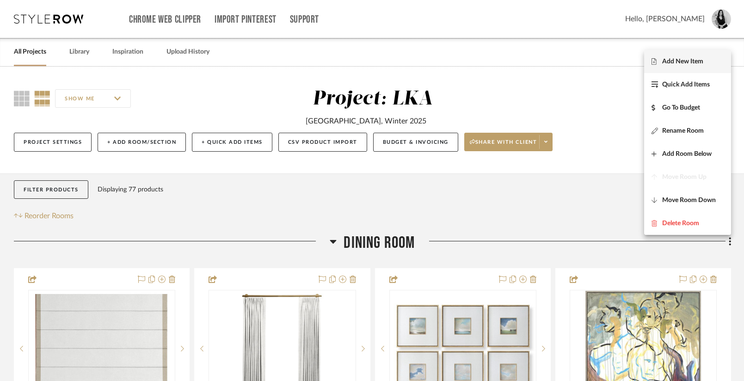
click at [686, 64] on span "Add New Item" at bounding box center [682, 62] width 41 height 8
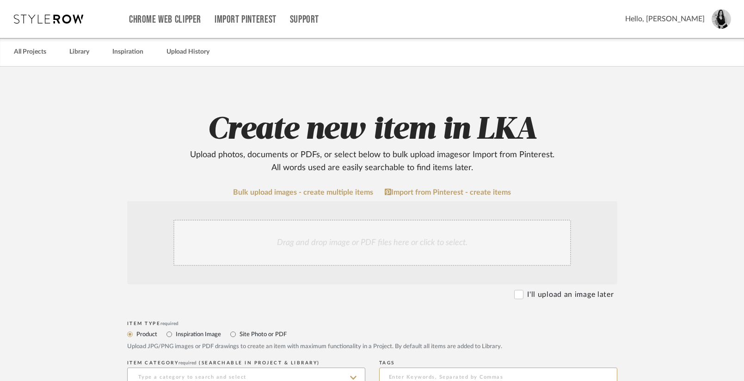
click at [309, 240] on div "Drag and drop image or PDF files here or click to select." at bounding box center [372, 243] width 398 height 46
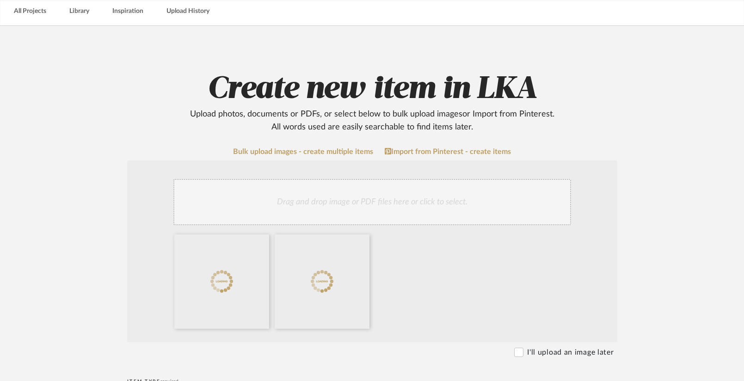
scroll to position [225, 0]
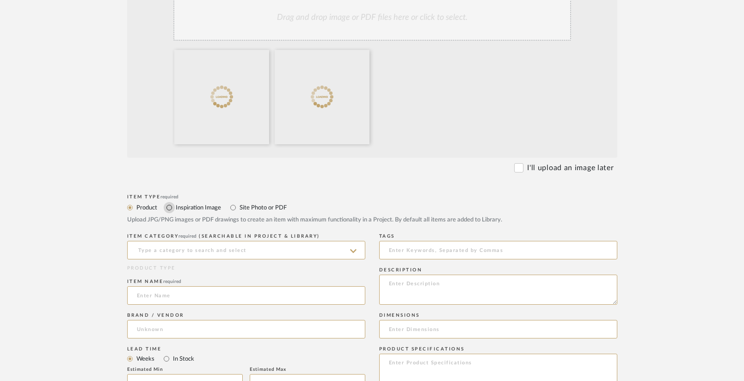
click at [167, 209] on input "Inspiration Image" at bounding box center [169, 207] width 11 height 11
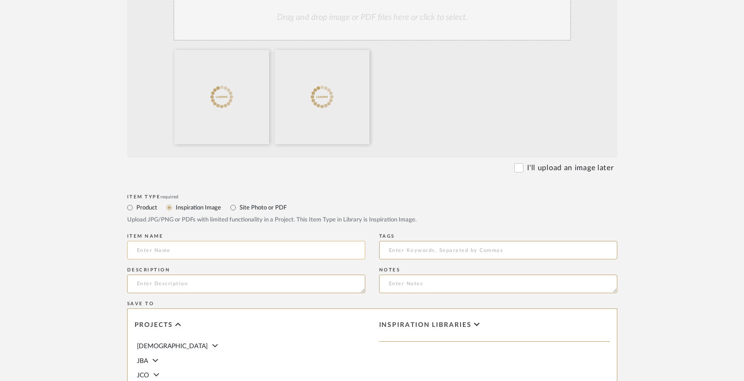
click at [147, 253] on input at bounding box center [246, 250] width 238 height 19
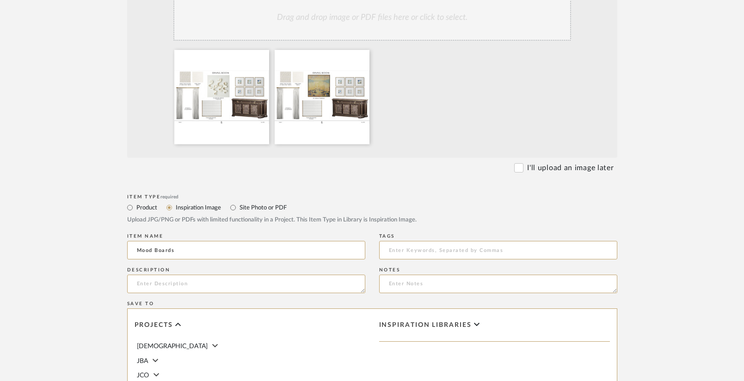
scroll to position [475, 0]
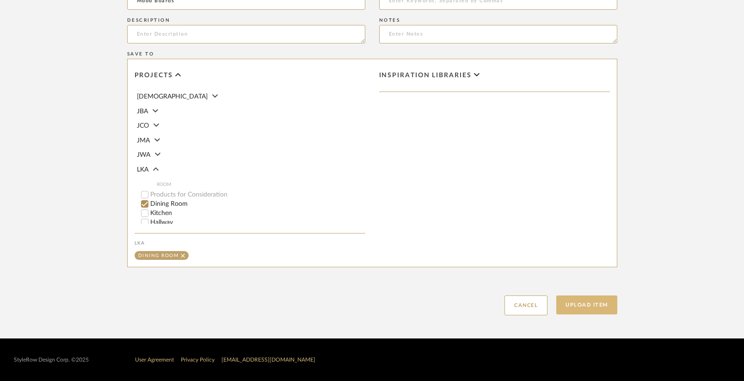
click at [573, 302] on button "Upload Item" at bounding box center [587, 305] width 61 height 19
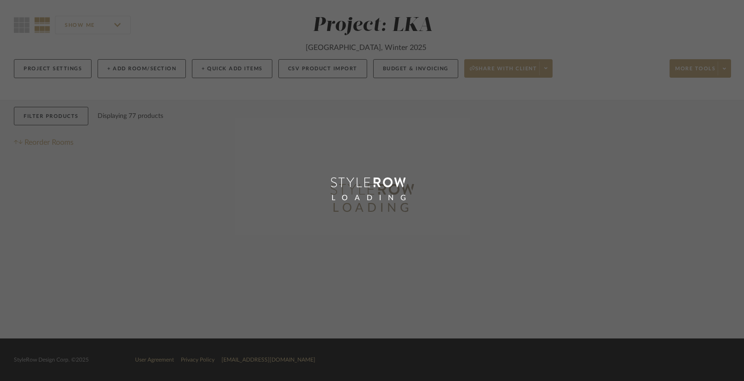
scroll to position [5, 0]
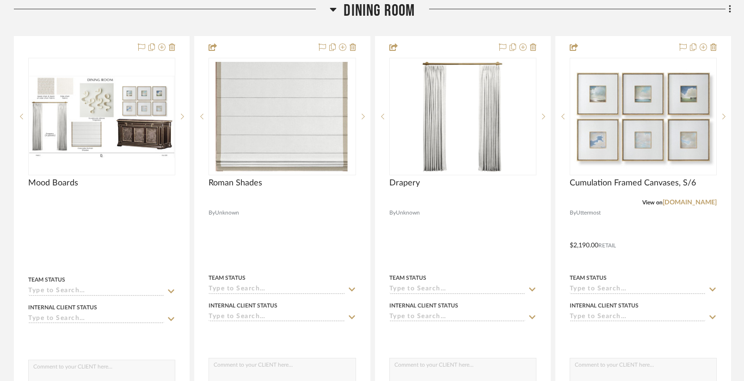
scroll to position [234, 0]
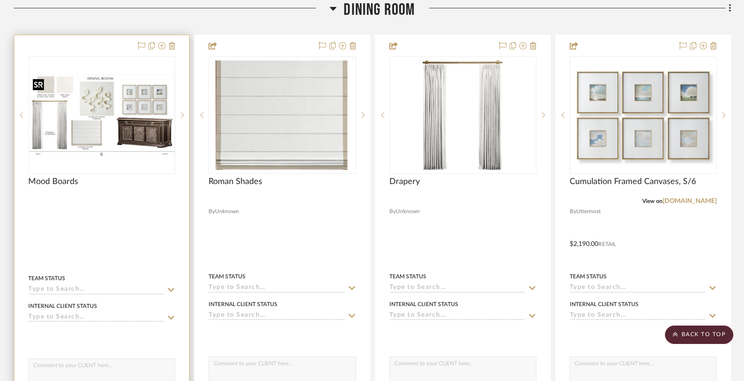
click at [0, 0] on img at bounding box center [0, 0] width 0 height 0
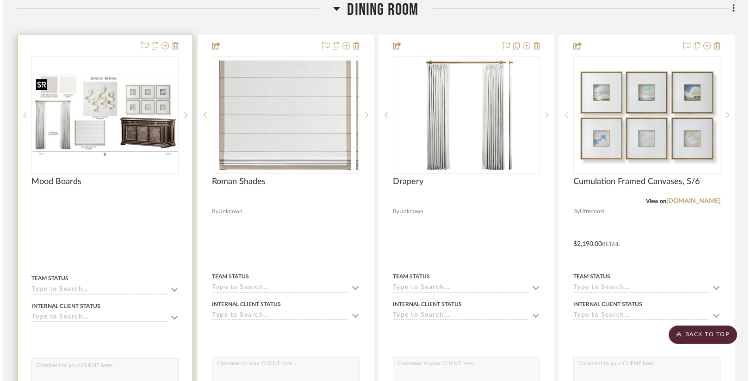
scroll to position [0, 0]
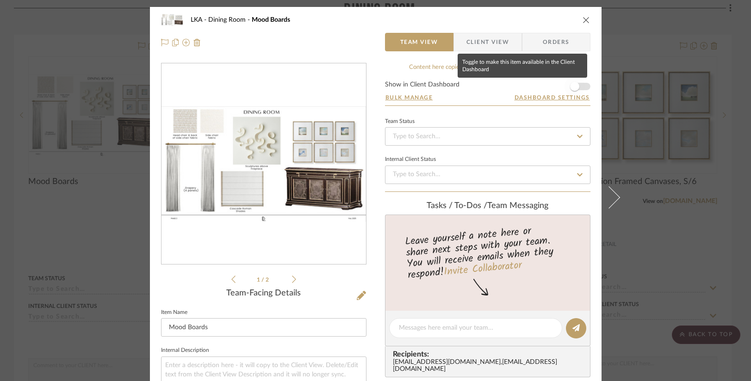
click at [571, 88] on span "button" at bounding box center [574, 86] width 9 height 9
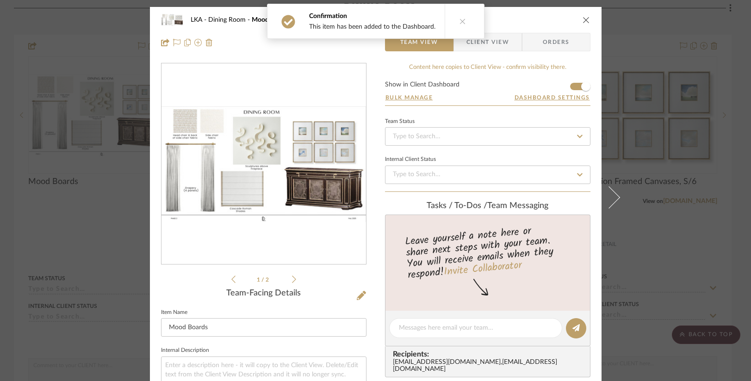
click at [583, 21] on icon "close" at bounding box center [585, 19] width 7 height 7
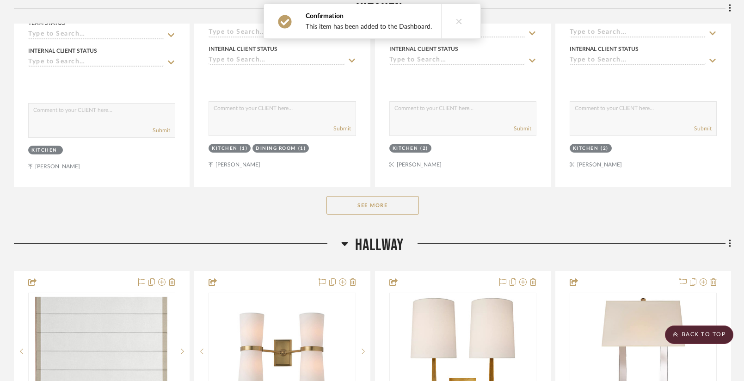
scroll to position [2185, 0]
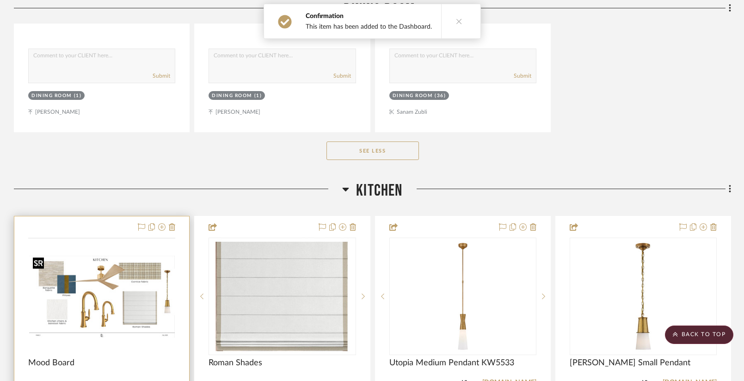
click at [0, 0] on img at bounding box center [0, 0] width 0 height 0
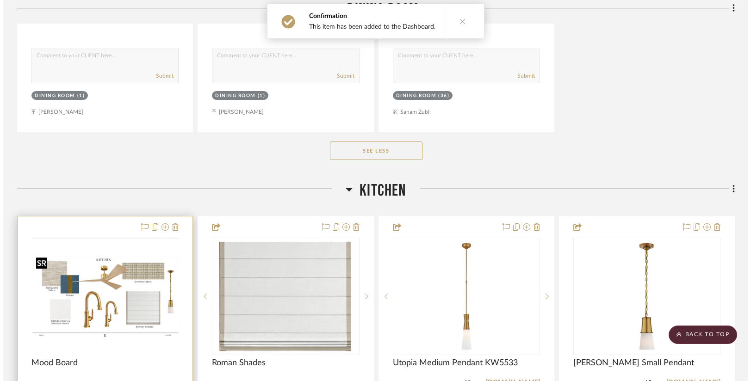
scroll to position [0, 0]
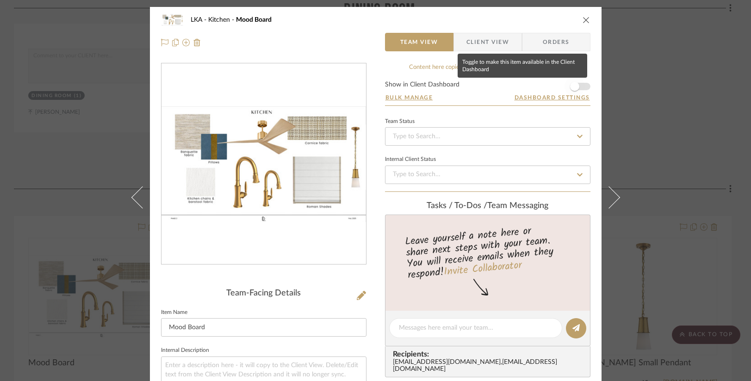
click at [577, 88] on span "button" at bounding box center [574, 86] width 20 height 20
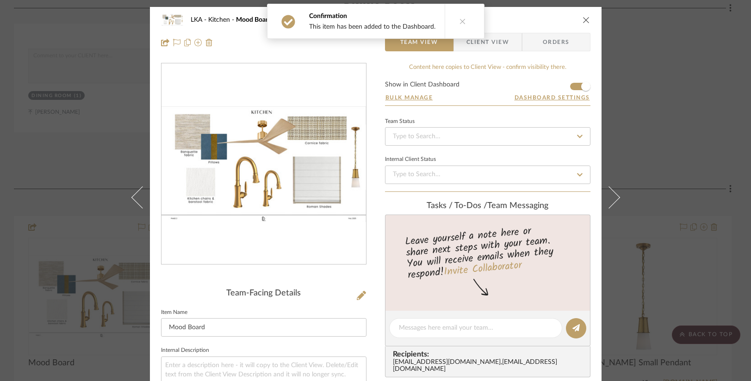
click at [582, 22] on icon "close" at bounding box center [585, 19] width 7 height 7
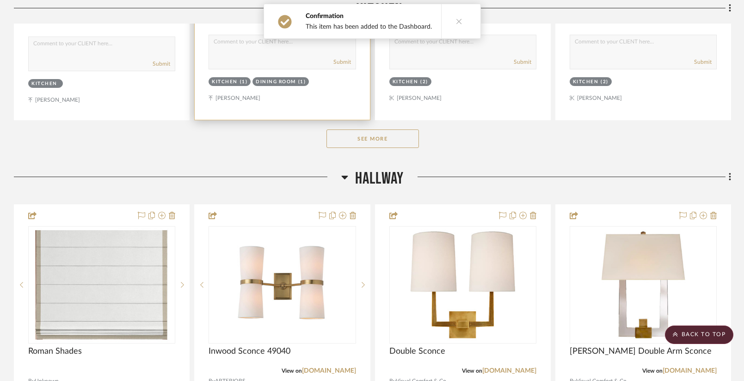
scroll to position [2644, 0]
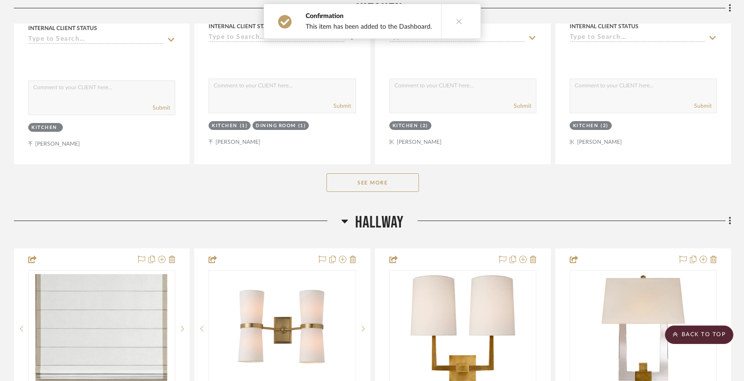
click at [383, 173] on button "See More" at bounding box center [373, 182] width 93 height 19
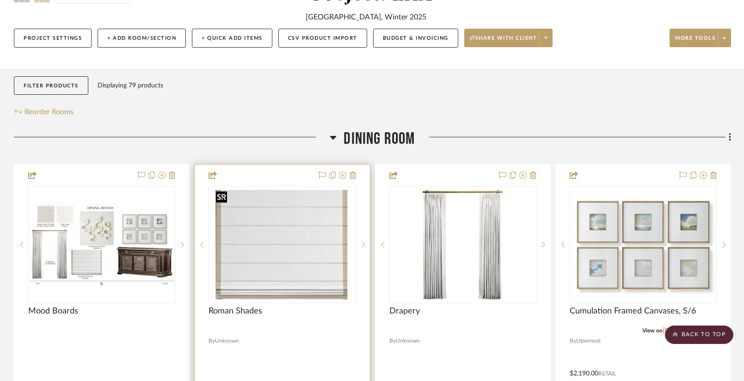
scroll to position [0, 0]
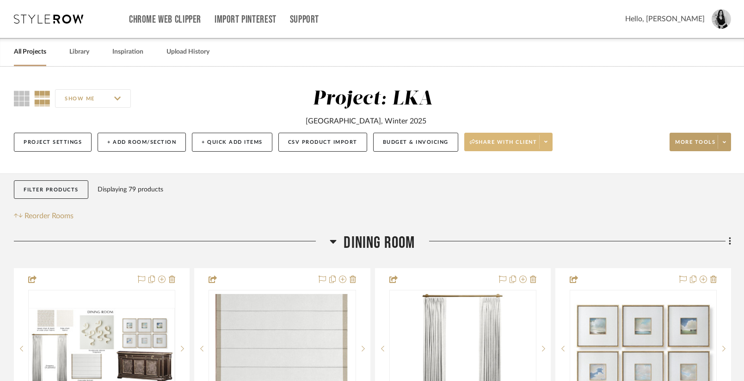
click at [548, 141] on icon at bounding box center [546, 141] width 3 height 5
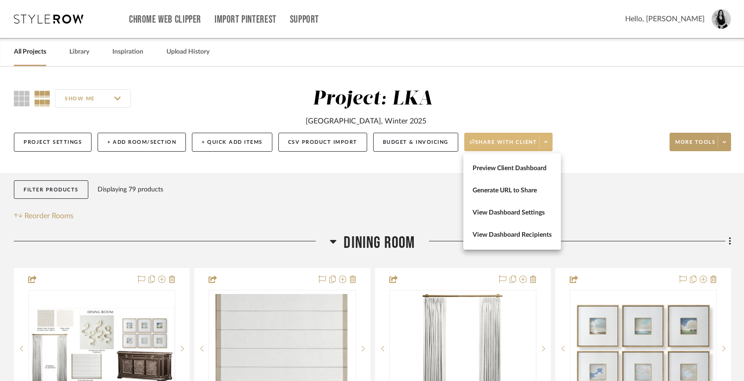
click at [502, 168] on span "Preview Client Dashboard" at bounding box center [512, 169] width 79 height 8
